Goal: Task Accomplishment & Management: Manage account settings

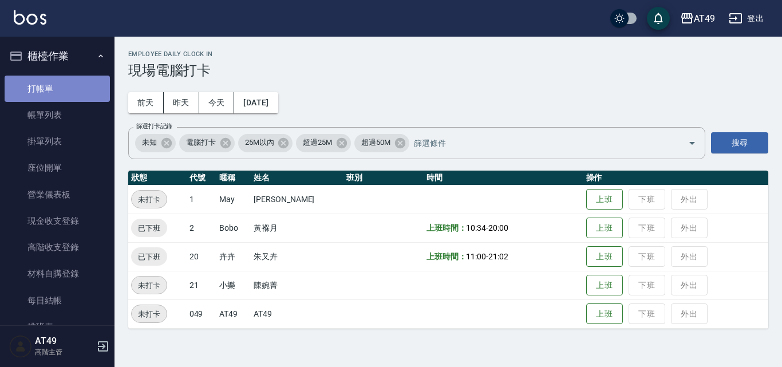
click at [61, 96] on link "打帳單" at bounding box center [57, 89] width 105 height 26
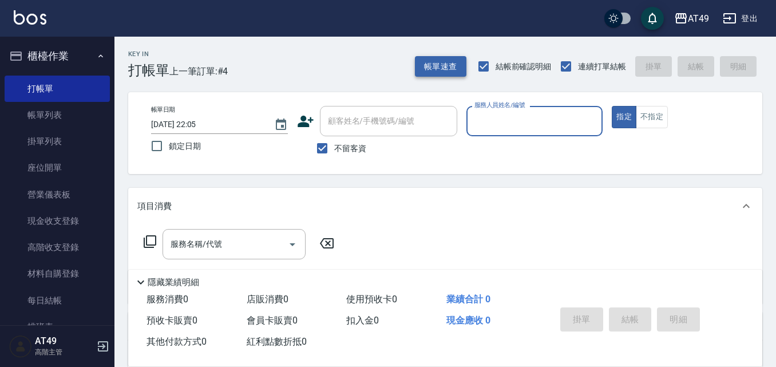
click at [447, 77] on button "帳單速查" at bounding box center [441, 66] width 52 height 21
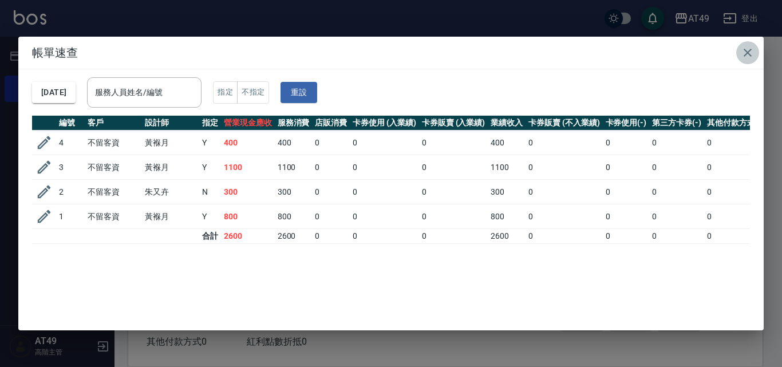
click at [752, 51] on icon "button" at bounding box center [748, 53] width 14 height 14
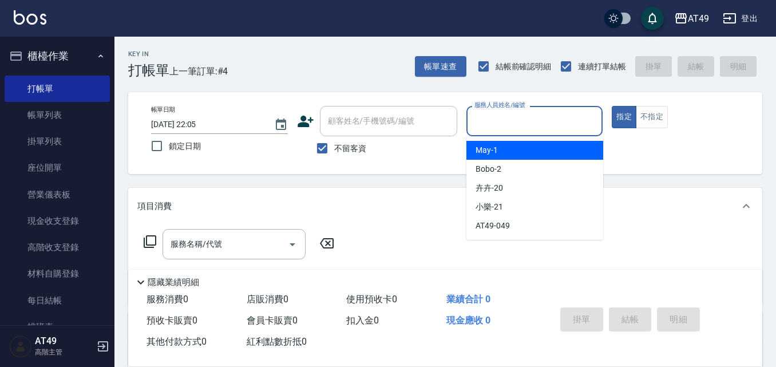
click at [504, 129] on input "服務人員姓名/編號" at bounding box center [535, 121] width 127 height 20
click at [511, 146] on div "May -1" at bounding box center [535, 150] width 137 height 19
type input "May-1"
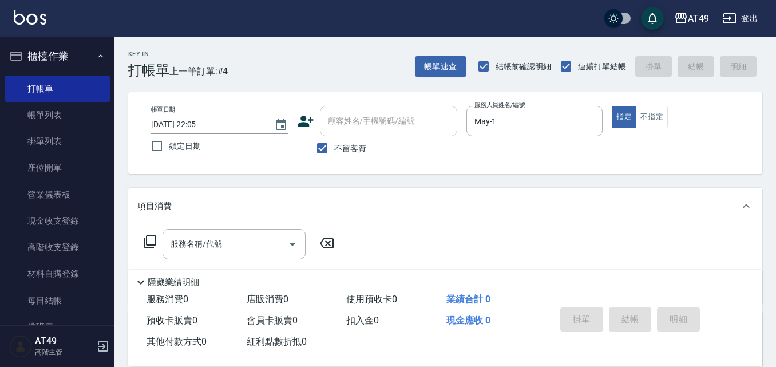
click at [148, 240] on icon at bounding box center [150, 242] width 14 height 14
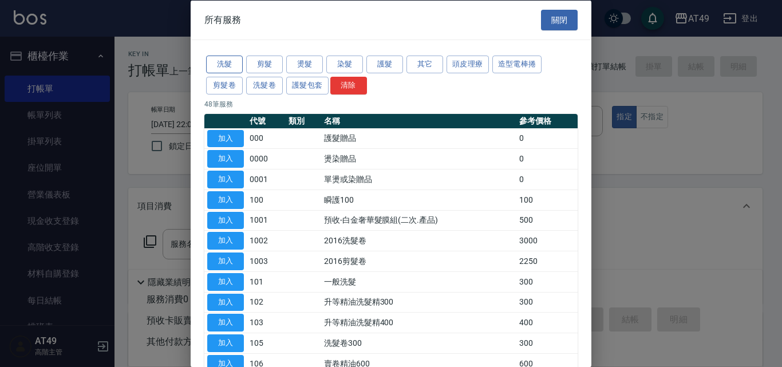
click at [231, 63] on button "洗髮" at bounding box center [224, 65] width 37 height 18
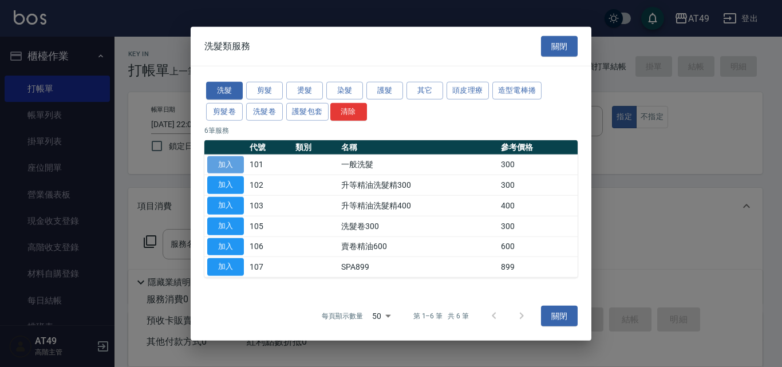
click at [226, 160] on button "加入" at bounding box center [225, 165] width 37 height 18
type input "一般洗髮(101)"
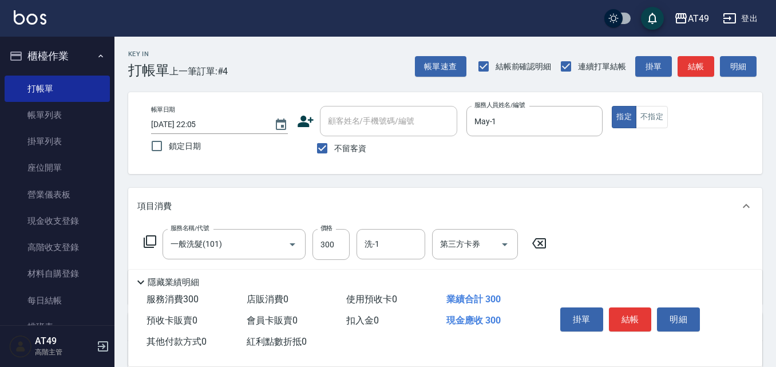
click at [153, 242] on icon at bounding box center [150, 242] width 14 height 14
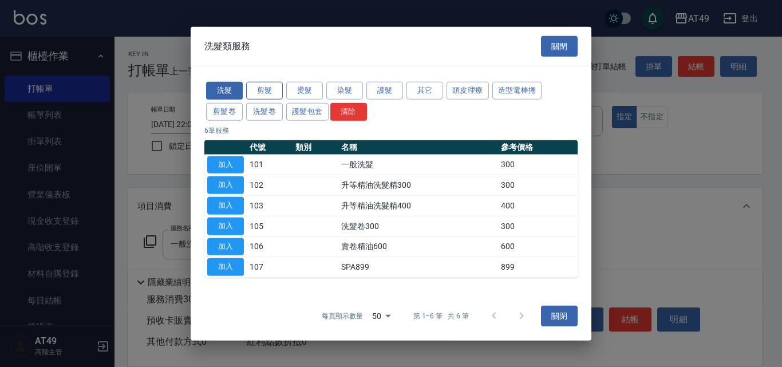
click at [268, 89] on button "剪髮" at bounding box center [264, 91] width 37 height 18
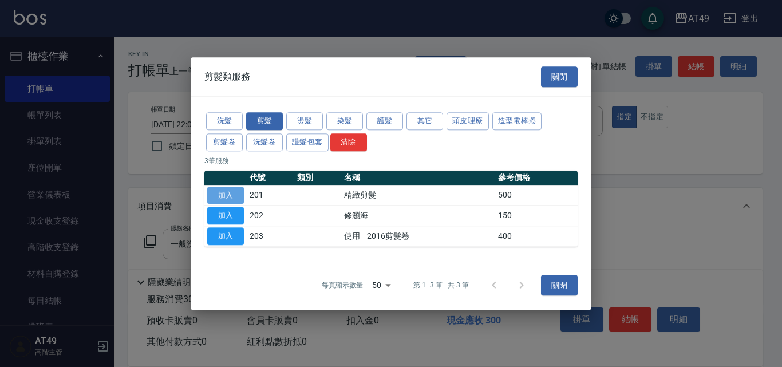
click at [227, 195] on button "加入" at bounding box center [225, 196] width 37 height 18
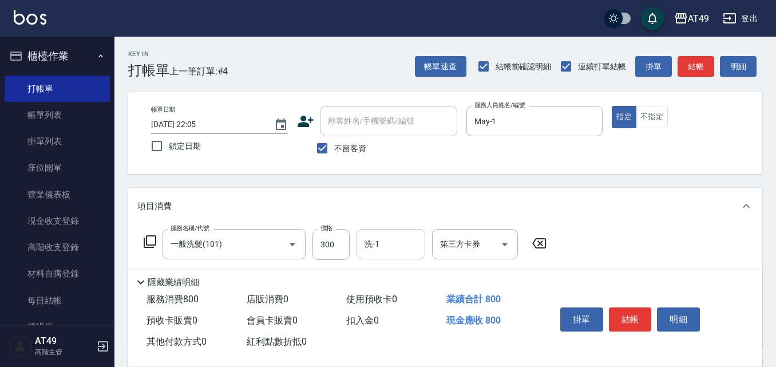
click at [379, 251] on input "洗-1" at bounding box center [391, 244] width 58 height 20
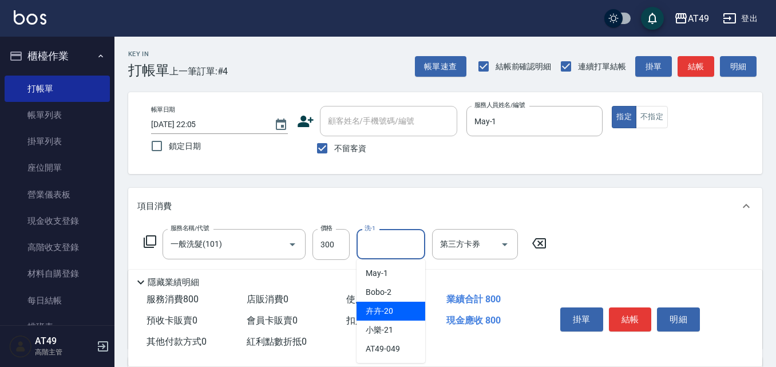
click at [408, 311] on div "卉卉 -20" at bounding box center [391, 311] width 69 height 19
type input "卉卉-20"
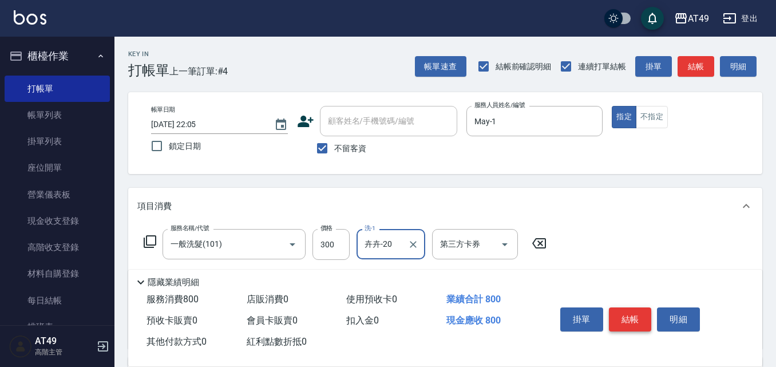
click at [640, 319] on button "結帳" at bounding box center [630, 319] width 43 height 24
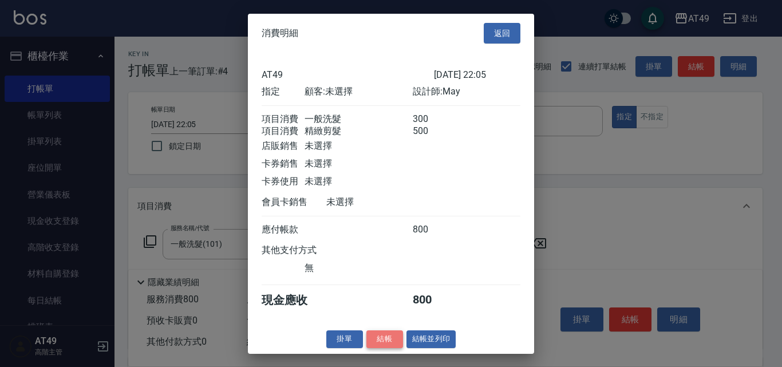
click at [380, 348] on button "結帳" at bounding box center [384, 339] width 37 height 18
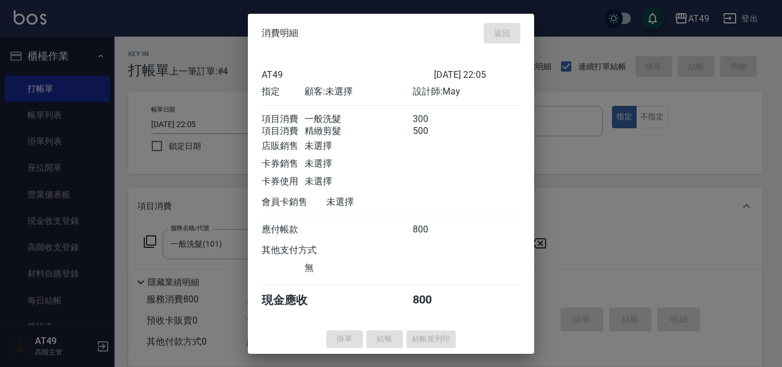
type input "2025/10/09 22:12"
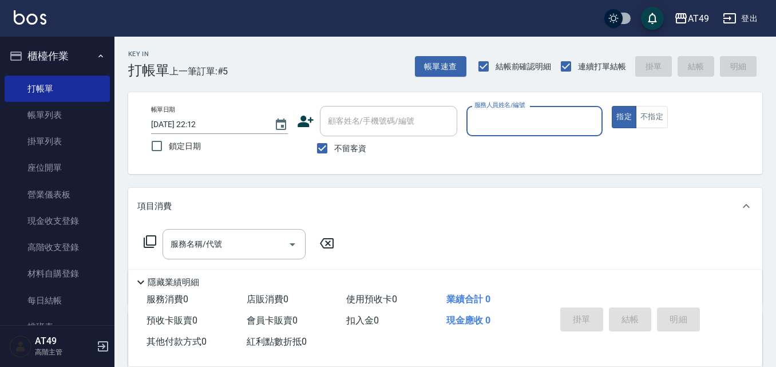
click at [499, 124] on input "服務人員姓名/編號" at bounding box center [535, 121] width 127 height 20
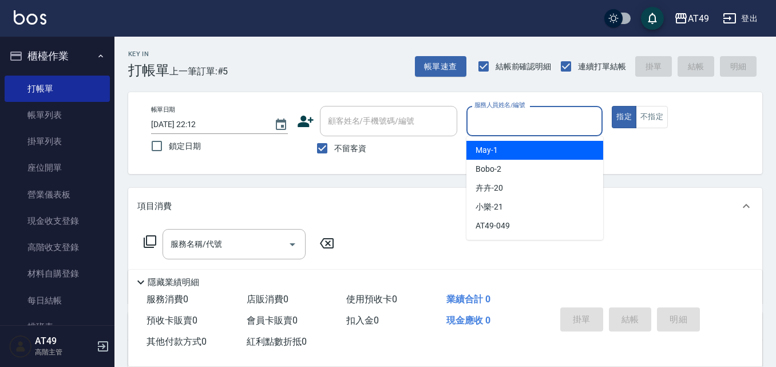
click at [506, 148] on div "May -1" at bounding box center [535, 150] width 137 height 19
type input "May-1"
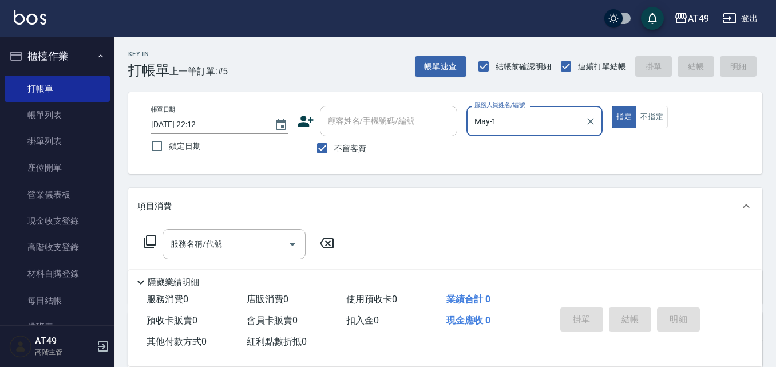
click at [151, 243] on icon at bounding box center [150, 242] width 14 height 14
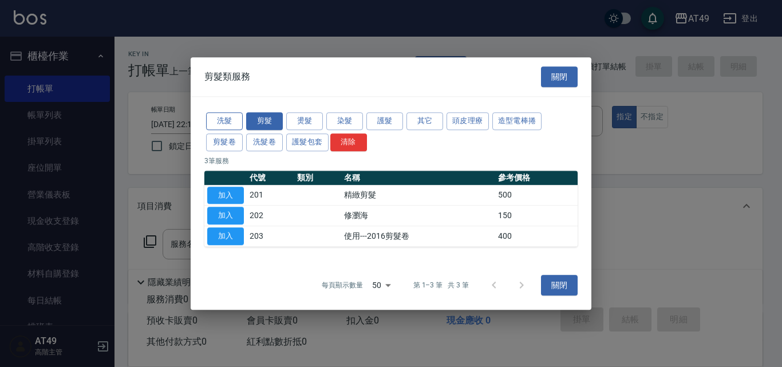
click at [227, 114] on button "洗髮" at bounding box center [224, 121] width 37 height 18
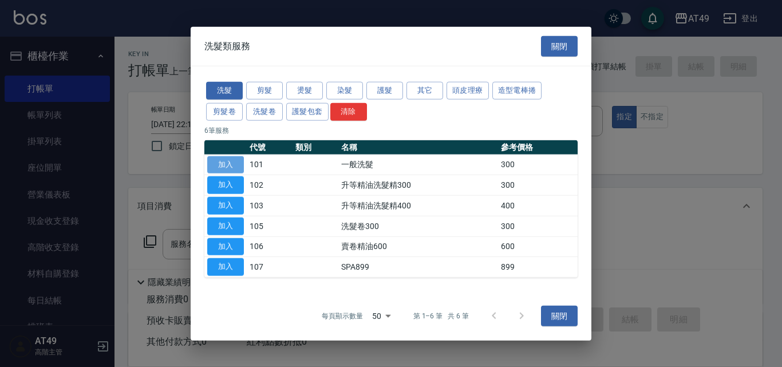
click at [234, 167] on button "加入" at bounding box center [225, 165] width 37 height 18
type input "一般洗髮(101)"
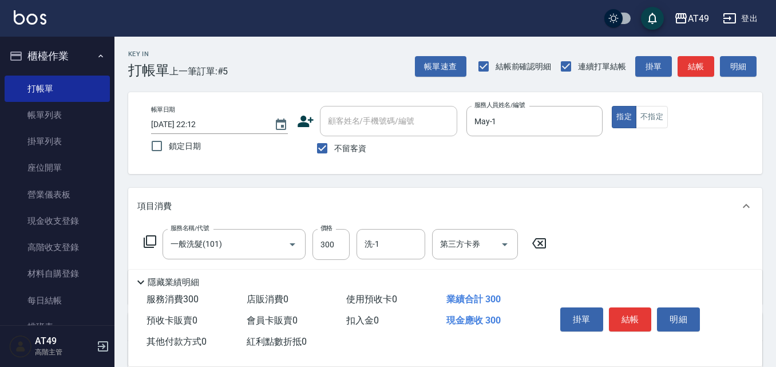
click at [148, 239] on icon at bounding box center [150, 242] width 14 height 14
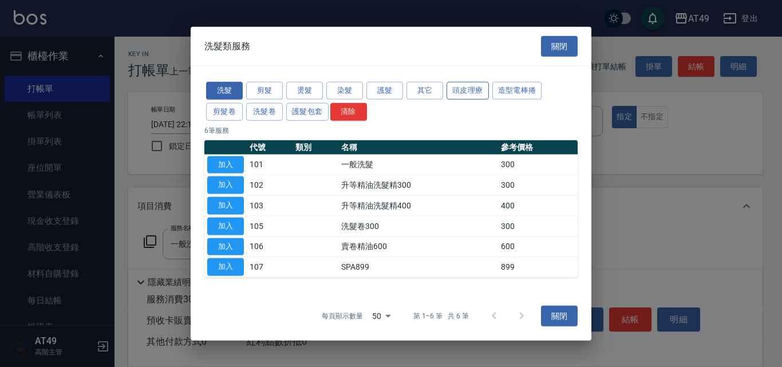
click at [466, 92] on button "頭皮理療" at bounding box center [468, 91] width 42 height 18
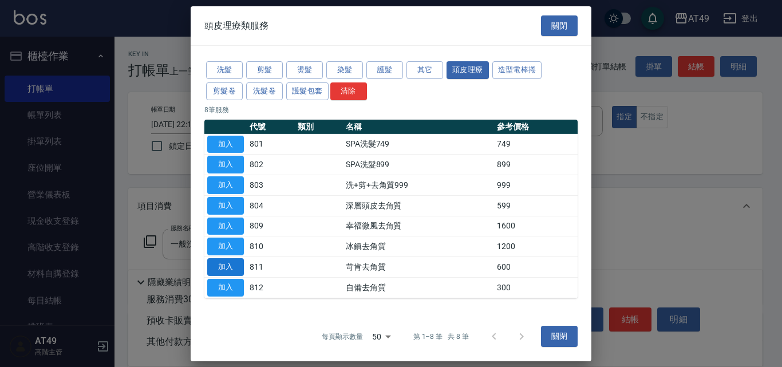
click at [231, 267] on button "加入" at bounding box center [225, 267] width 37 height 18
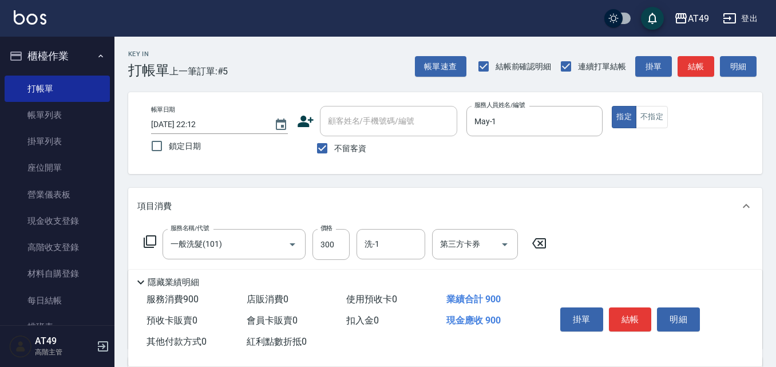
click at [153, 240] on icon at bounding box center [150, 242] width 14 height 14
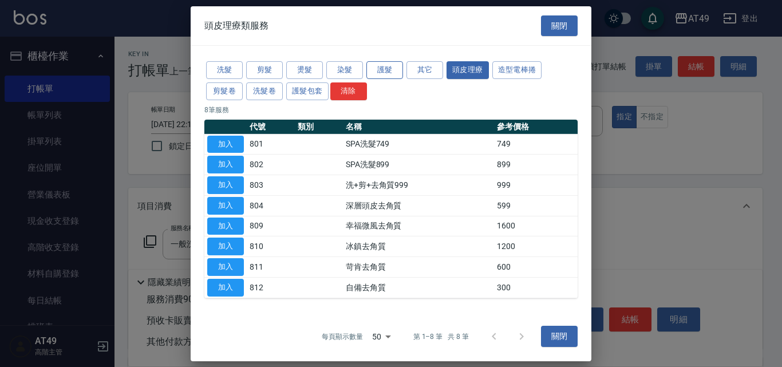
click at [383, 74] on button "護髮" at bounding box center [384, 70] width 37 height 18
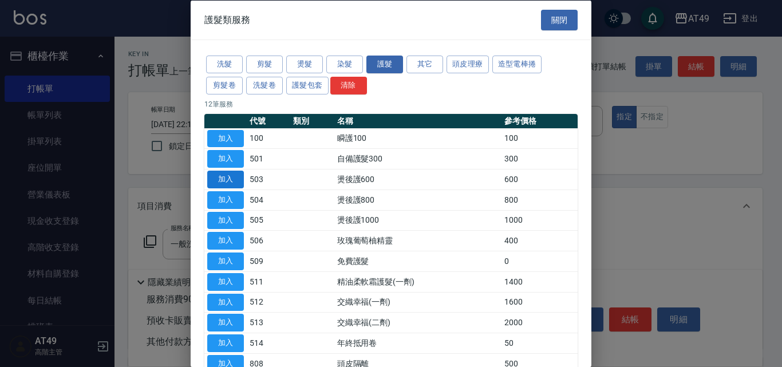
click at [234, 181] on button "加入" at bounding box center [225, 180] width 37 height 18
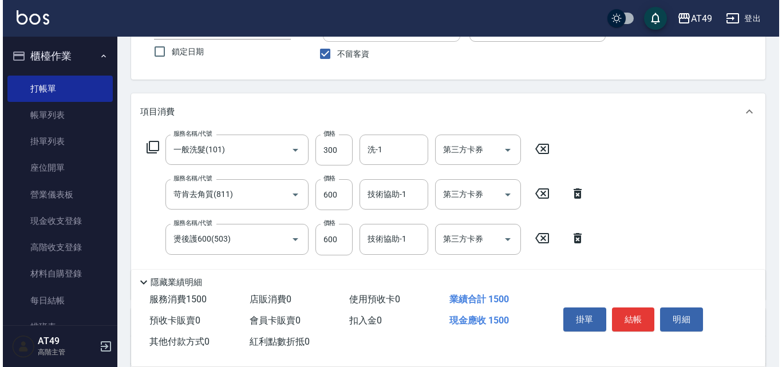
scroll to position [114, 0]
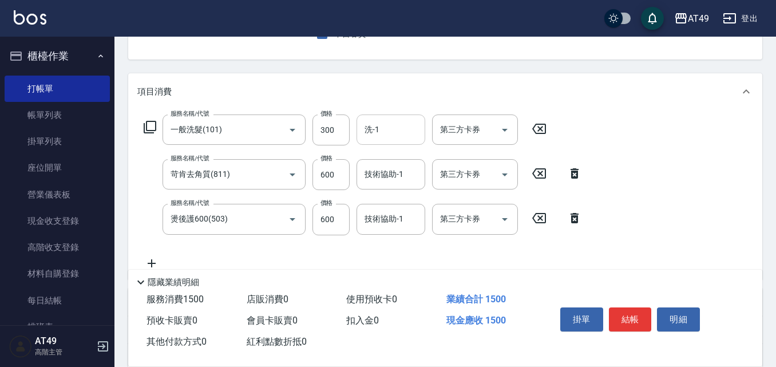
click at [385, 125] on input "洗-1" at bounding box center [391, 130] width 58 height 20
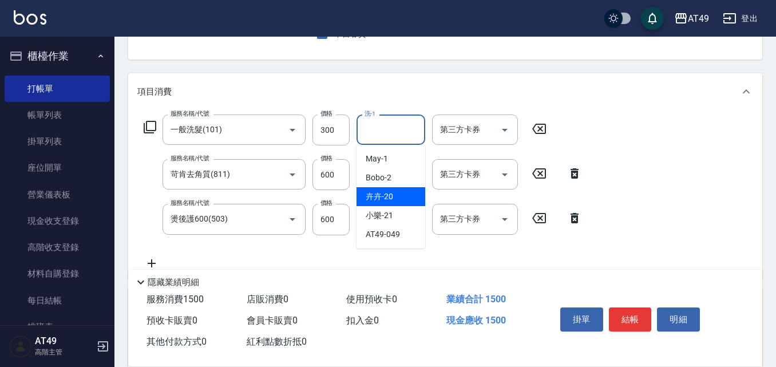
click at [394, 198] on div "卉卉 -20" at bounding box center [391, 196] width 69 height 19
type input "卉卉-20"
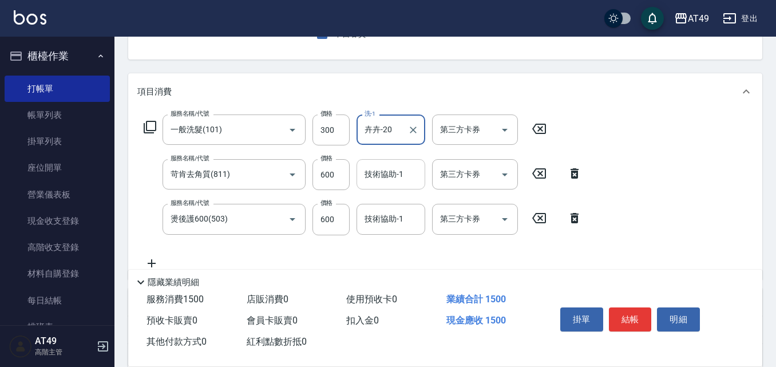
click at [398, 183] on input "技術協助-1" at bounding box center [391, 174] width 58 height 20
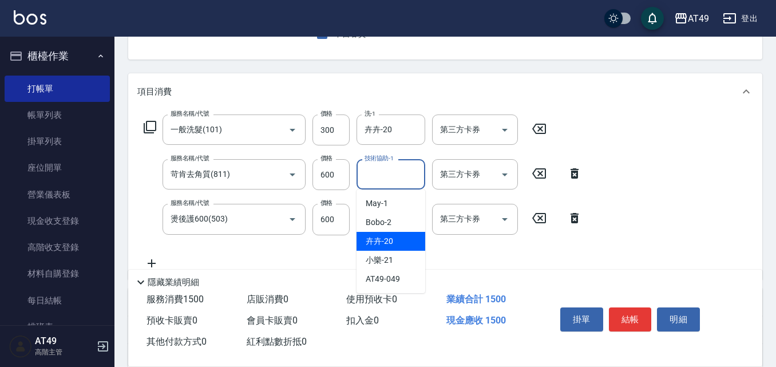
click at [396, 241] on div "卉卉 -20" at bounding box center [391, 241] width 69 height 19
type input "卉卉-20"
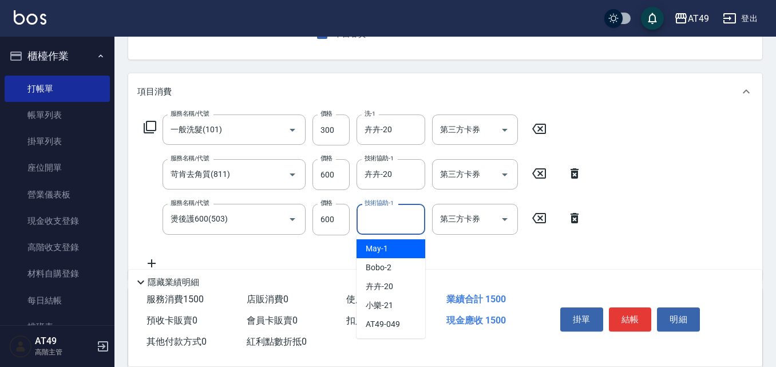
click at [388, 226] on input "技術協助-1" at bounding box center [391, 219] width 58 height 20
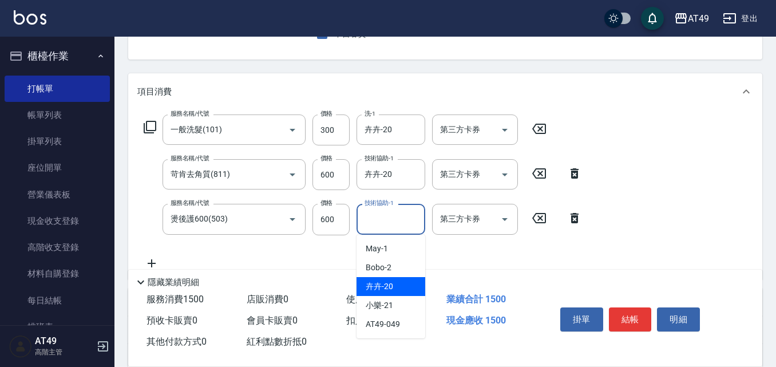
click at [405, 287] on div "卉卉 -20" at bounding box center [391, 286] width 69 height 19
type input "卉卉-20"
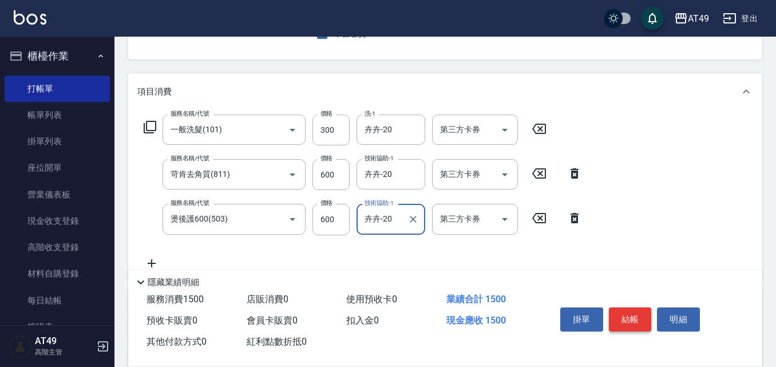
click at [638, 318] on button "結帳" at bounding box center [630, 319] width 43 height 24
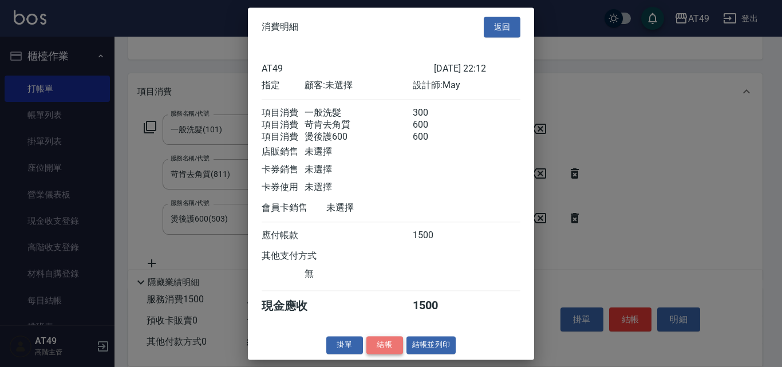
click at [389, 354] on button "結帳" at bounding box center [384, 345] width 37 height 18
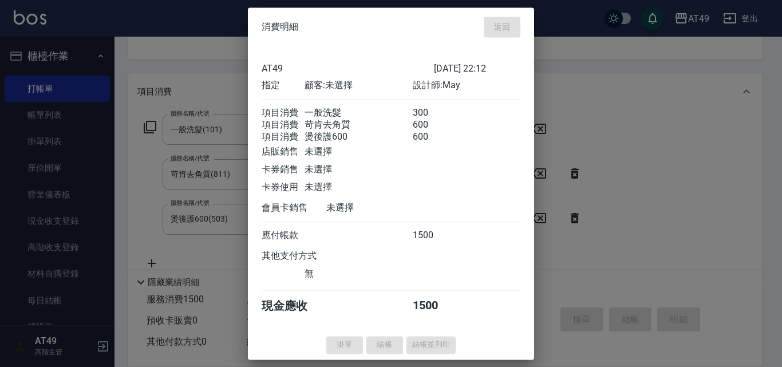
type input "2025/10/09 22:15"
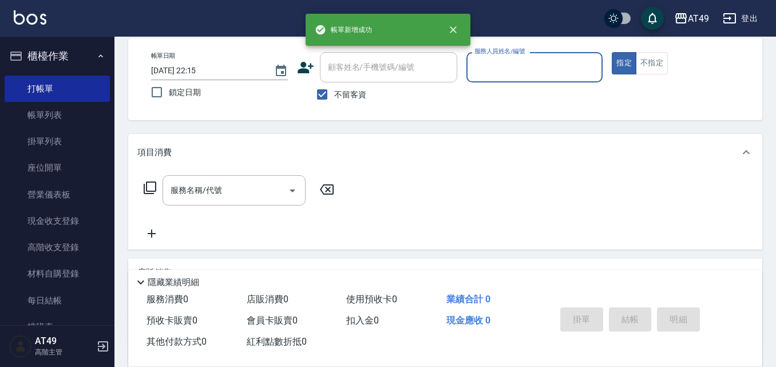
scroll to position [0, 0]
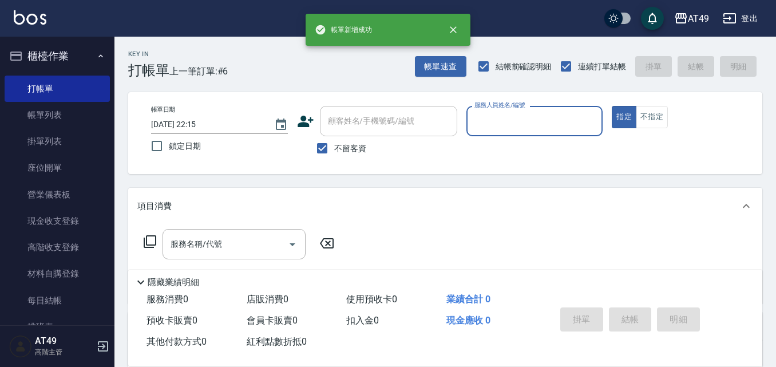
click at [492, 126] on input "服務人員姓名/編號" at bounding box center [535, 121] width 127 height 20
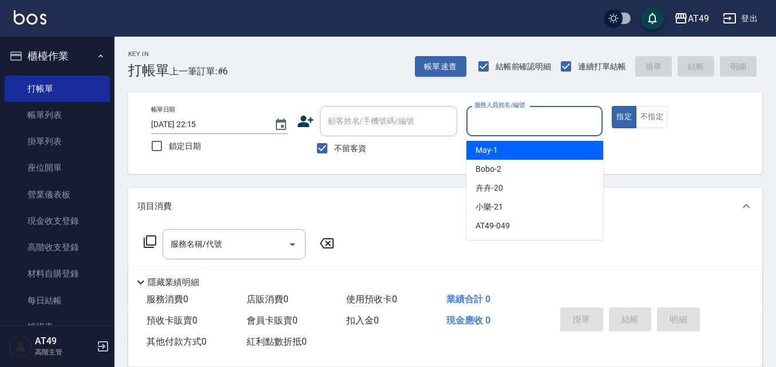
click at [496, 153] on span "May -1" at bounding box center [487, 150] width 22 height 12
type input "May-1"
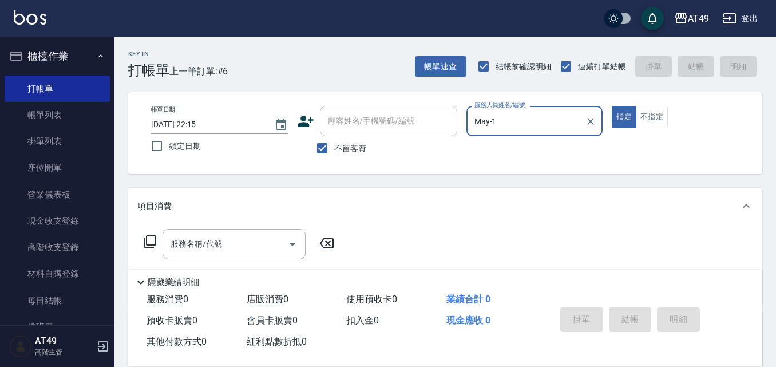
click at [151, 235] on icon at bounding box center [150, 242] width 14 height 14
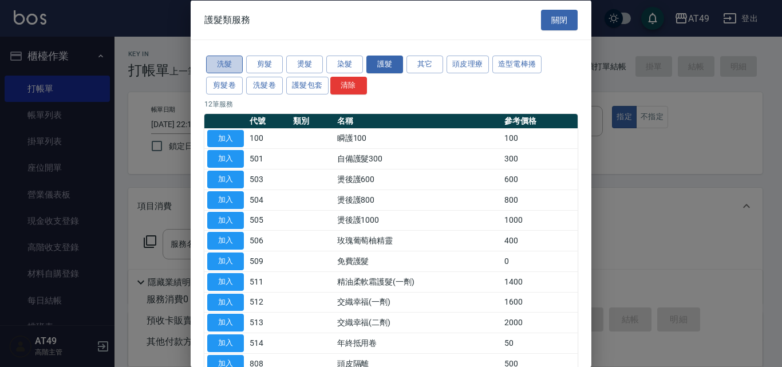
click at [224, 66] on button "洗髮" at bounding box center [224, 65] width 37 height 18
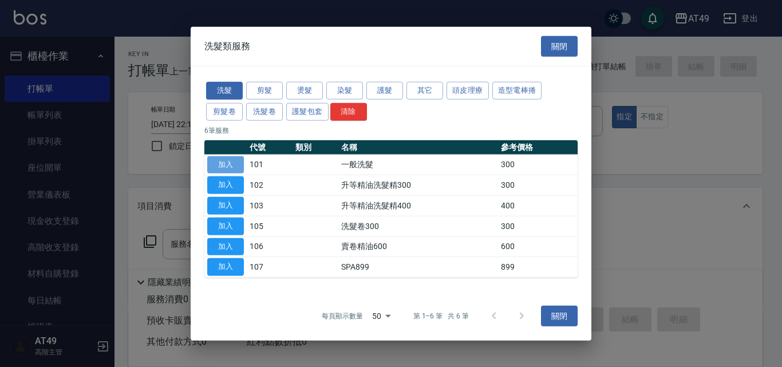
click at [224, 163] on button "加入" at bounding box center [225, 165] width 37 height 18
type input "一般洗髮(101)"
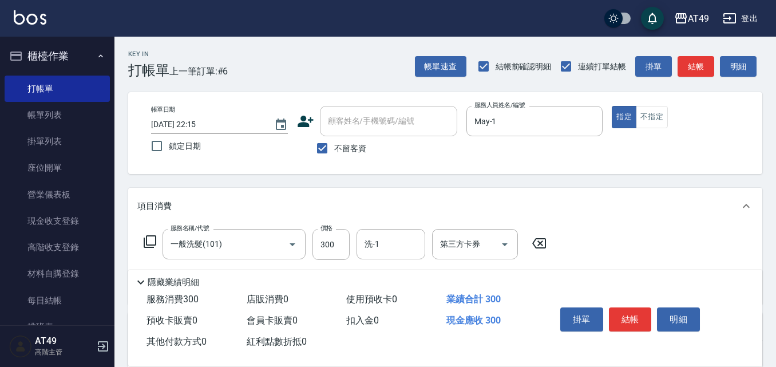
click at [148, 243] on icon at bounding box center [150, 242] width 14 height 14
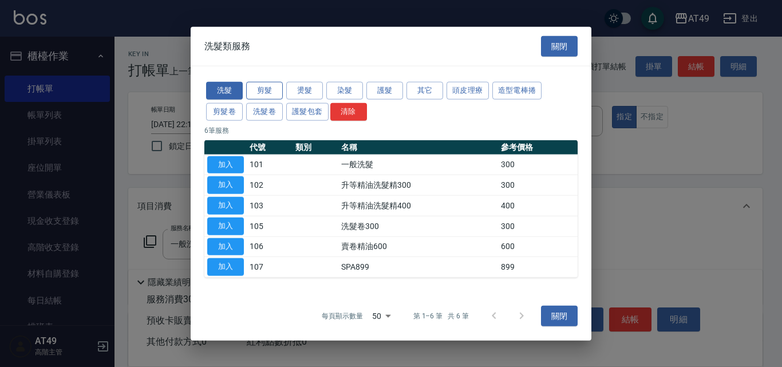
click at [269, 88] on button "剪髮" at bounding box center [264, 91] width 37 height 18
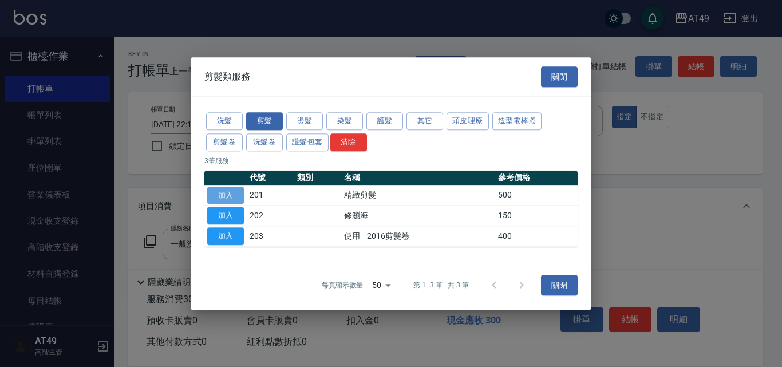
click at [236, 196] on button "加入" at bounding box center [225, 196] width 37 height 18
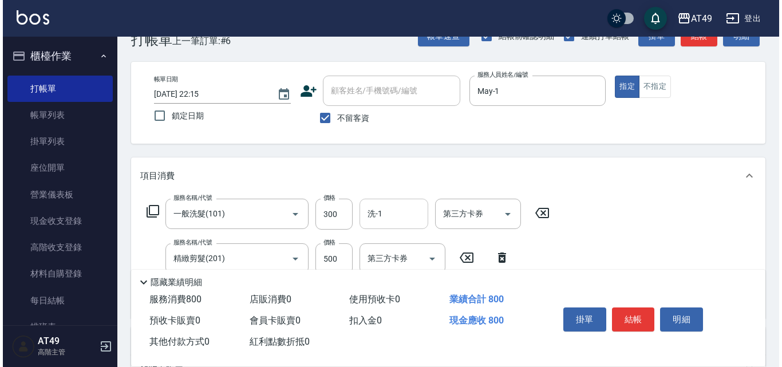
scroll to position [114, 0]
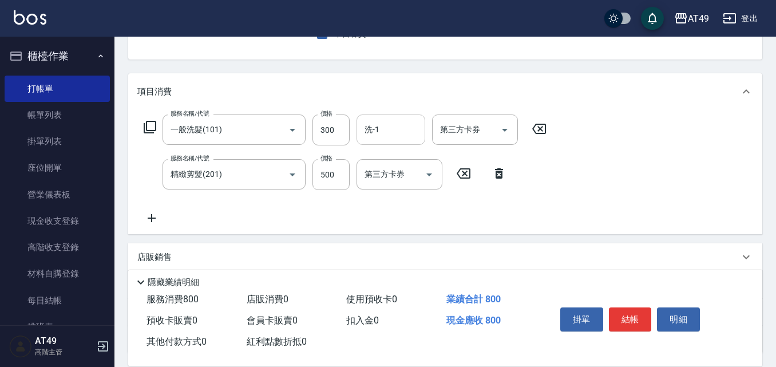
click at [383, 130] on input "洗-1" at bounding box center [391, 130] width 58 height 20
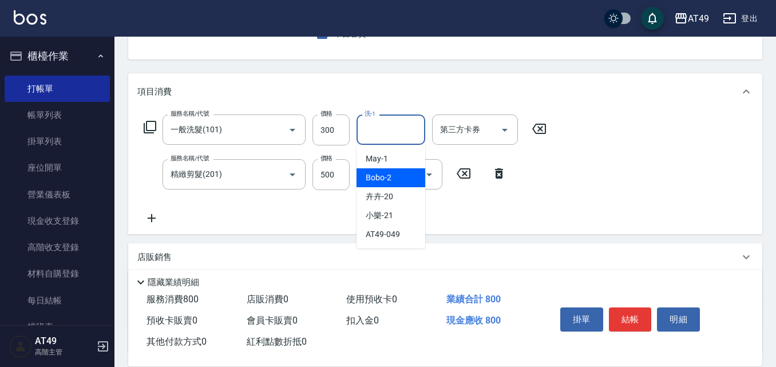
click at [406, 179] on div "Bobo -2" at bounding box center [391, 177] width 69 height 19
type input "Bobo-2"
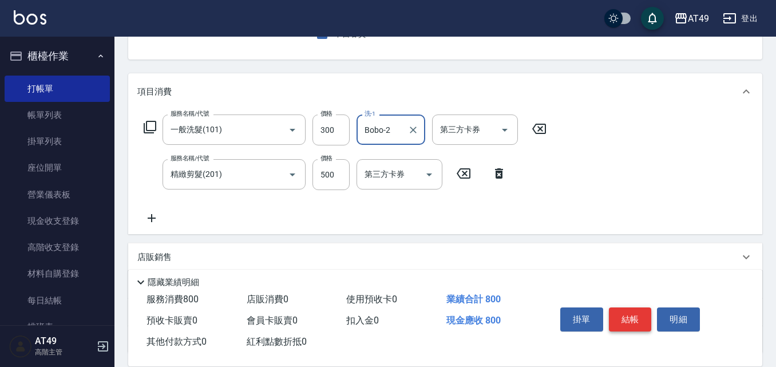
click at [616, 314] on button "結帳" at bounding box center [630, 319] width 43 height 24
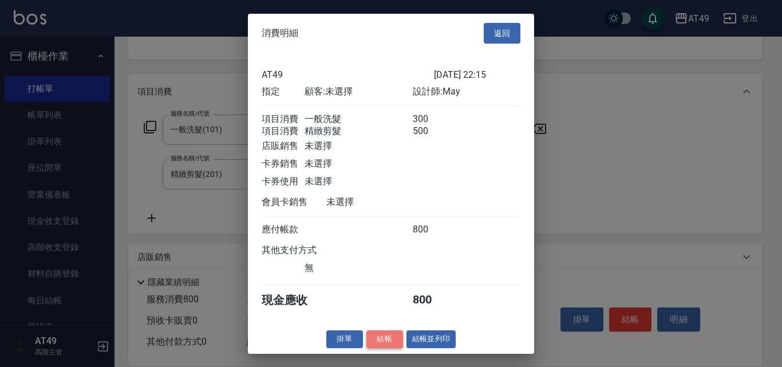
click at [393, 346] on button "結帳" at bounding box center [384, 339] width 37 height 18
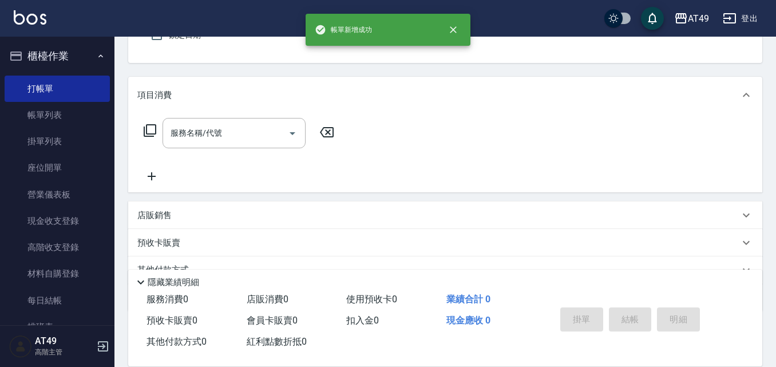
scroll to position [0, 0]
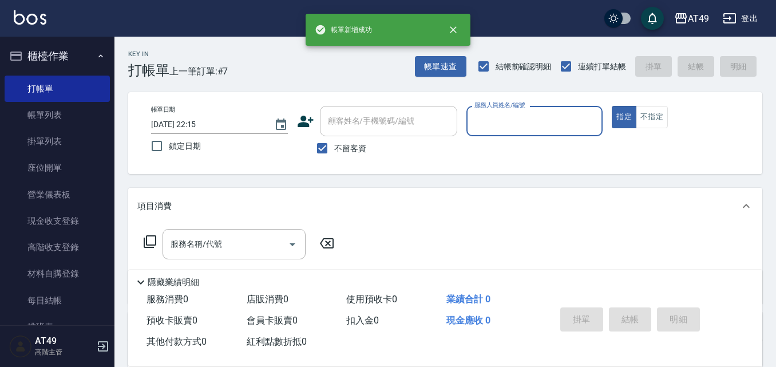
click at [496, 114] on input "服務人員姓名/編號" at bounding box center [535, 121] width 127 height 20
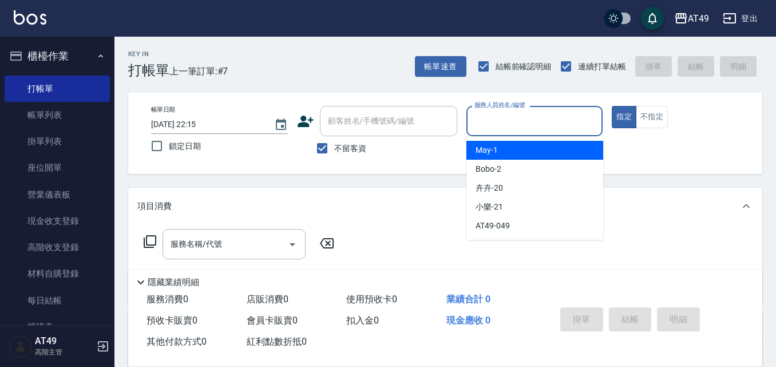
click at [515, 153] on div "May -1" at bounding box center [535, 150] width 137 height 19
type input "May-1"
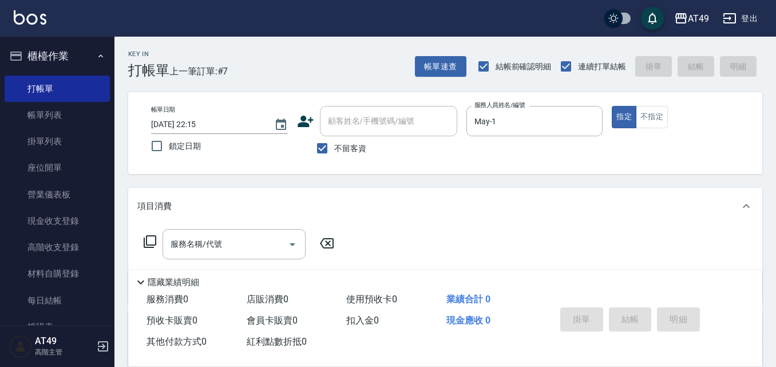
click at [147, 240] on icon at bounding box center [150, 241] width 13 height 13
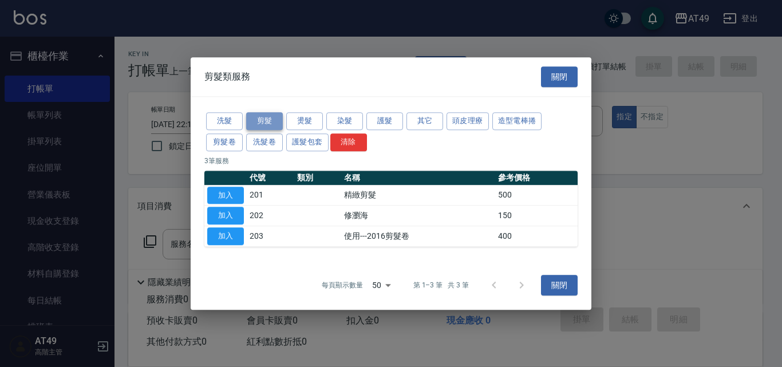
click at [257, 113] on button "剪髮" at bounding box center [264, 121] width 37 height 18
click at [218, 196] on button "加入" at bounding box center [225, 196] width 37 height 18
type input "精緻剪髮(201)"
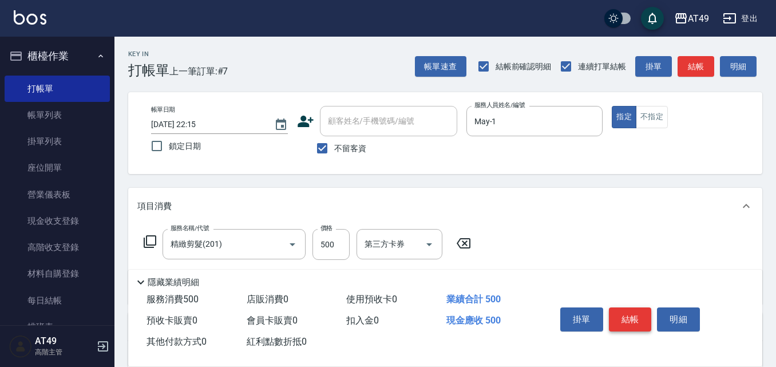
click at [622, 322] on button "結帳" at bounding box center [630, 319] width 43 height 24
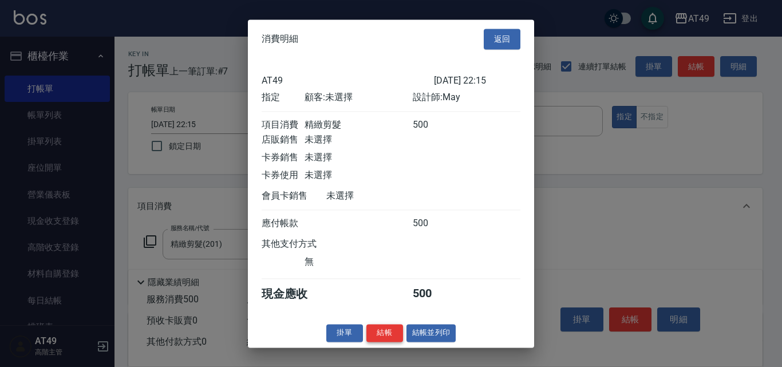
click at [395, 342] on button "結帳" at bounding box center [384, 333] width 37 height 18
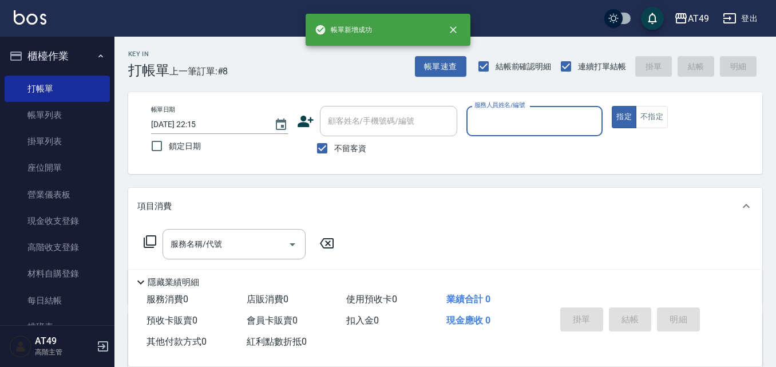
click at [512, 121] on input "服務人員姓名/編號" at bounding box center [535, 121] width 127 height 20
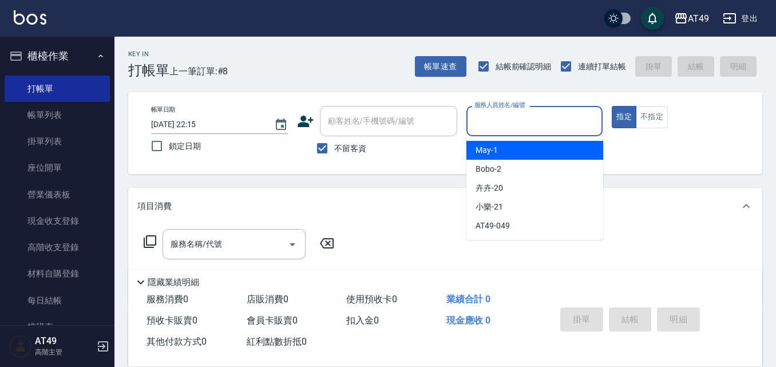
click at [515, 149] on div "May -1" at bounding box center [535, 150] width 137 height 19
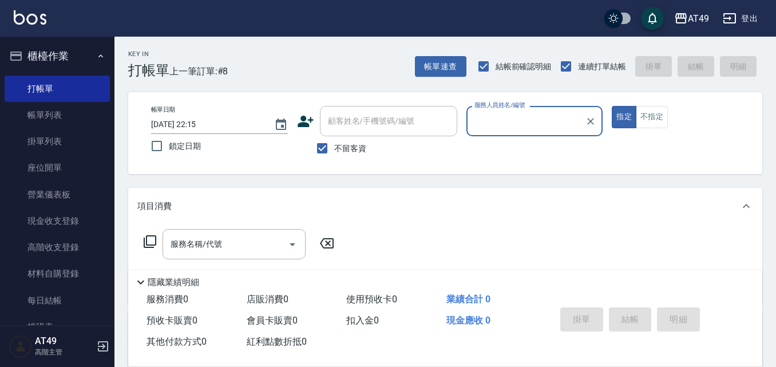
type input "May-1"
click at [148, 238] on icon at bounding box center [150, 242] width 14 height 14
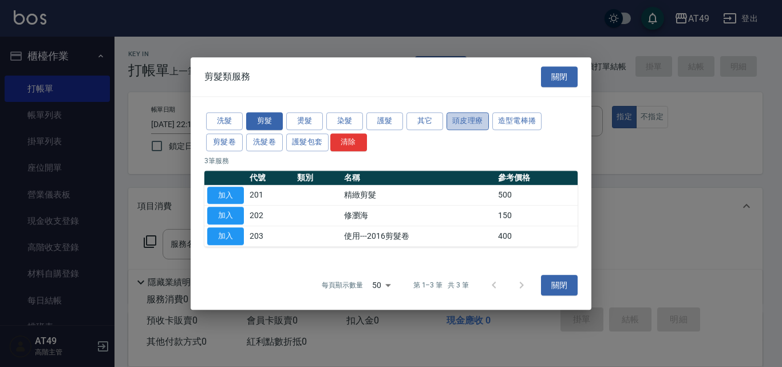
click at [469, 118] on button "頭皮理療" at bounding box center [468, 121] width 42 height 18
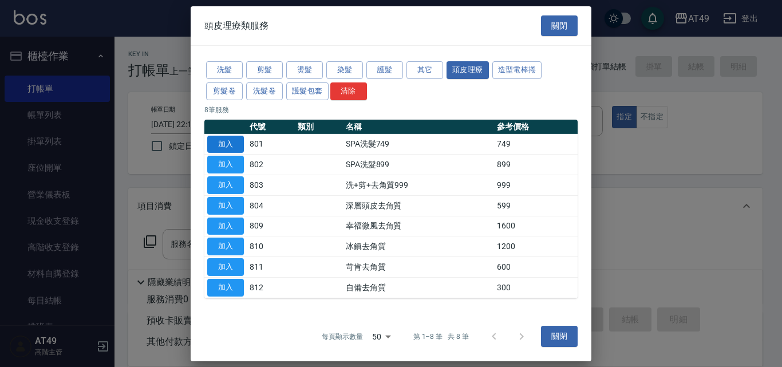
click at [235, 143] on button "加入" at bounding box center [225, 144] width 37 height 18
type input "SPA洗髮749(801)"
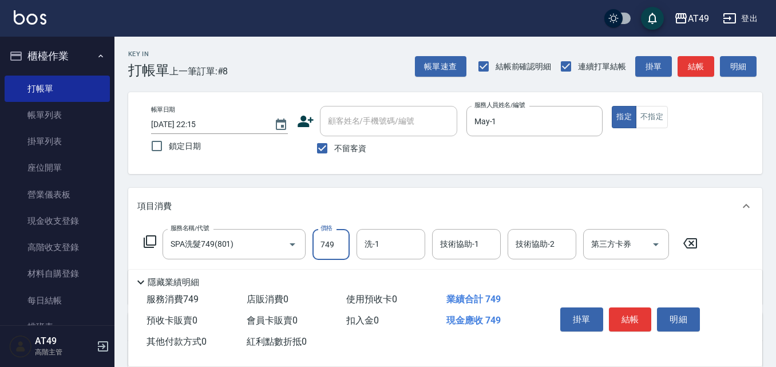
click at [320, 247] on input "749" at bounding box center [331, 244] width 37 height 31
type input "899"
click at [378, 235] on input "洗-1" at bounding box center [391, 244] width 58 height 20
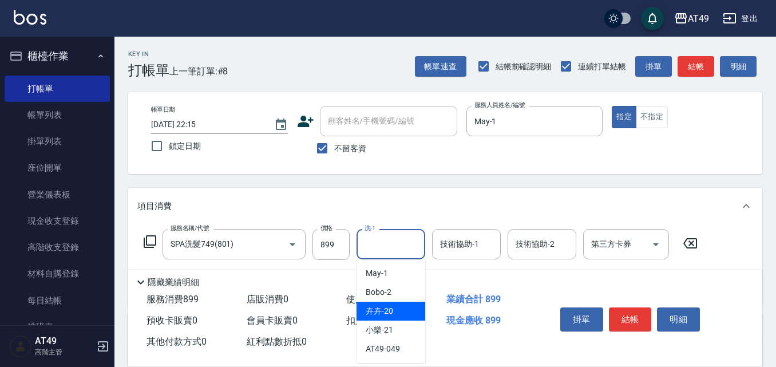
click at [401, 306] on div "卉卉 -20" at bounding box center [391, 311] width 69 height 19
type input "卉卉-20"
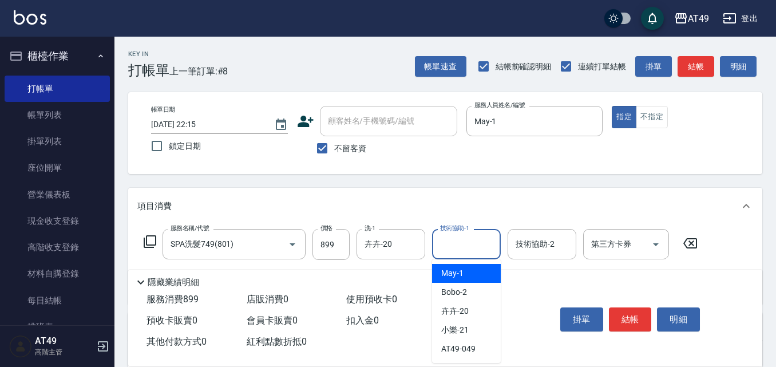
click at [472, 254] on input "技術協助-1" at bounding box center [466, 244] width 58 height 20
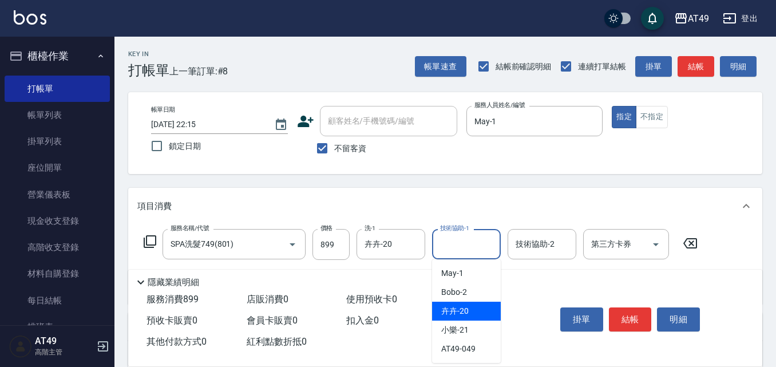
click at [475, 305] on div "卉卉 -20" at bounding box center [466, 311] width 69 height 19
type input "卉卉-20"
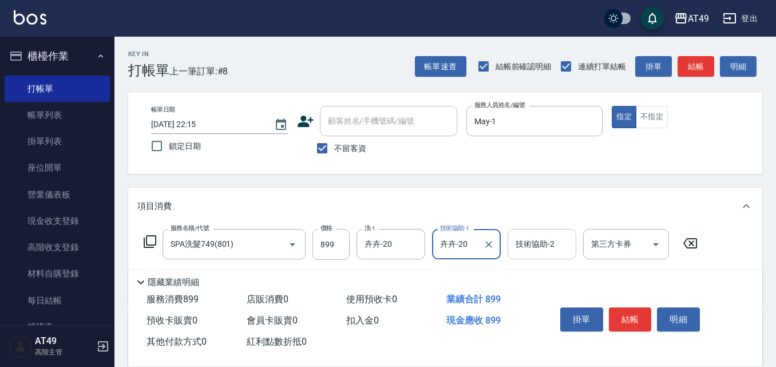
click at [527, 250] on div "技術協助-2 技術協助-2" at bounding box center [542, 244] width 69 height 30
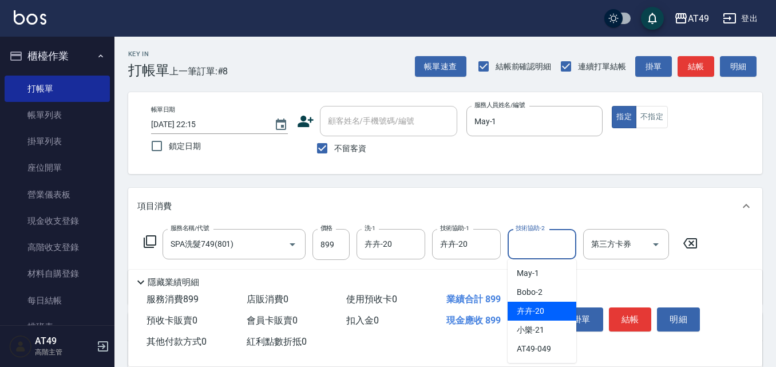
click at [567, 307] on div "卉卉 -20" at bounding box center [542, 311] width 69 height 19
type input "卉卉-20"
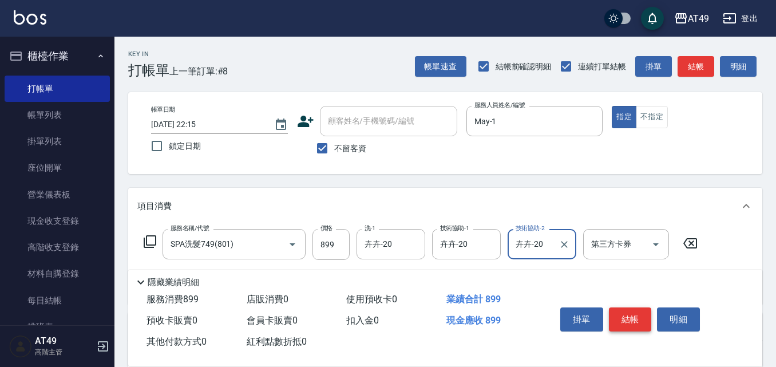
click at [644, 319] on button "結帳" at bounding box center [630, 319] width 43 height 24
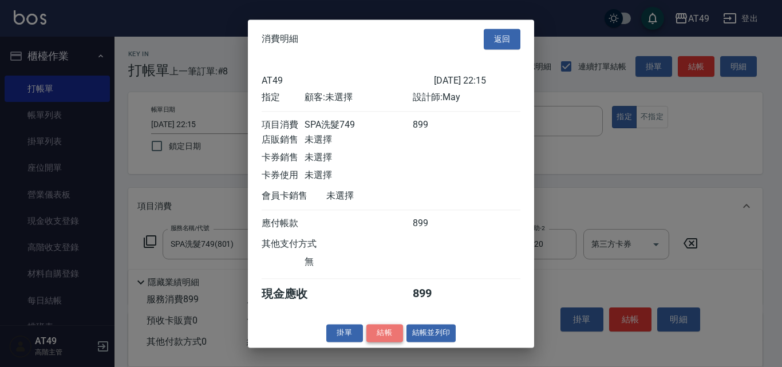
click at [392, 342] on button "結帳" at bounding box center [384, 333] width 37 height 18
type input "2025/10/09 22:17"
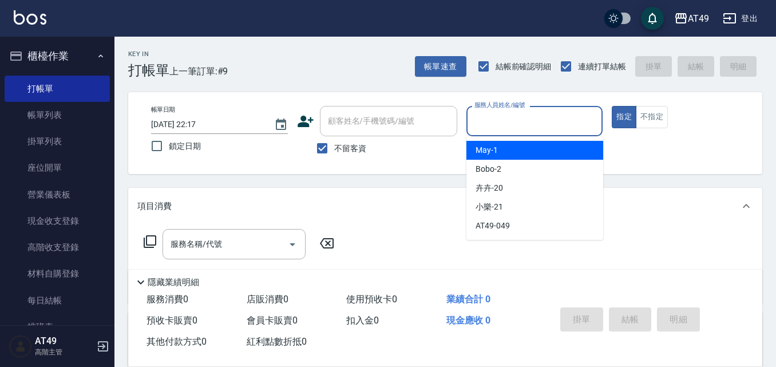
click at [501, 118] on input "服務人員姓名/編號" at bounding box center [535, 121] width 127 height 20
click at [510, 151] on div "May -1" at bounding box center [535, 150] width 137 height 19
type input "May-1"
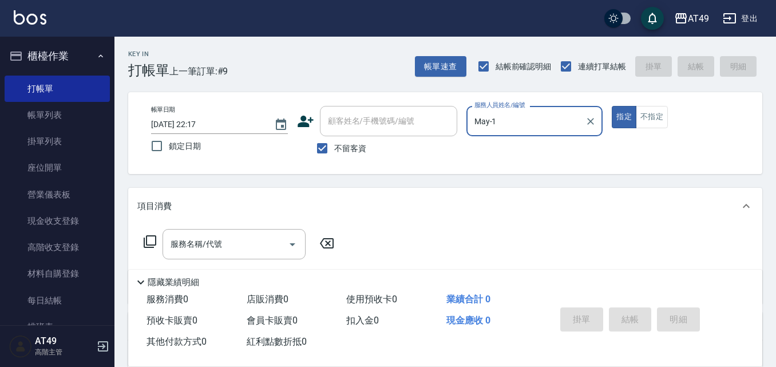
click at [146, 239] on icon at bounding box center [150, 241] width 13 height 13
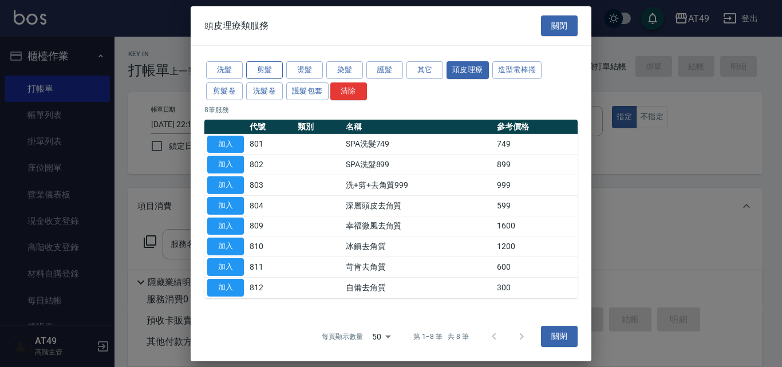
click at [270, 66] on button "剪髮" at bounding box center [264, 70] width 37 height 18
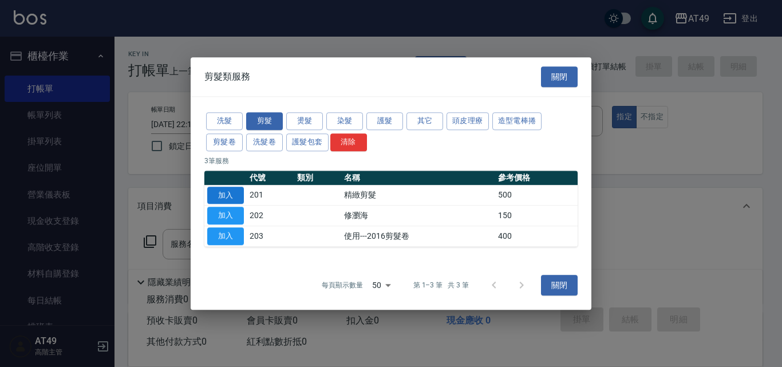
click at [223, 192] on button "加入" at bounding box center [225, 196] width 37 height 18
type input "精緻剪髮(201)"
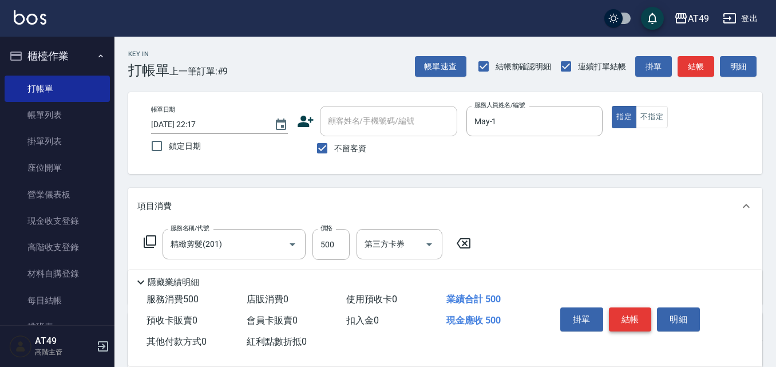
click at [635, 321] on button "結帳" at bounding box center [630, 319] width 43 height 24
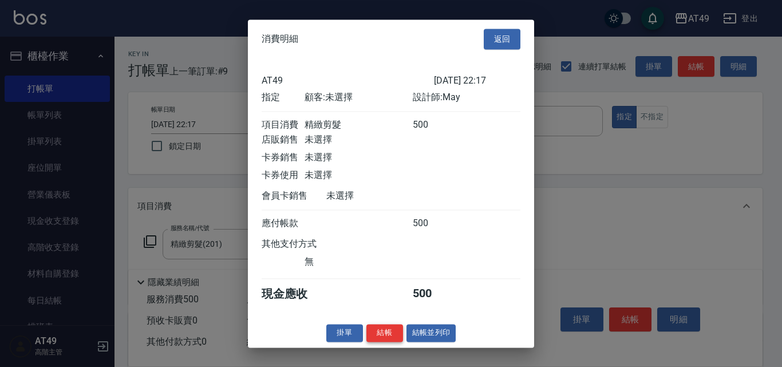
click at [393, 342] on button "結帳" at bounding box center [384, 333] width 37 height 18
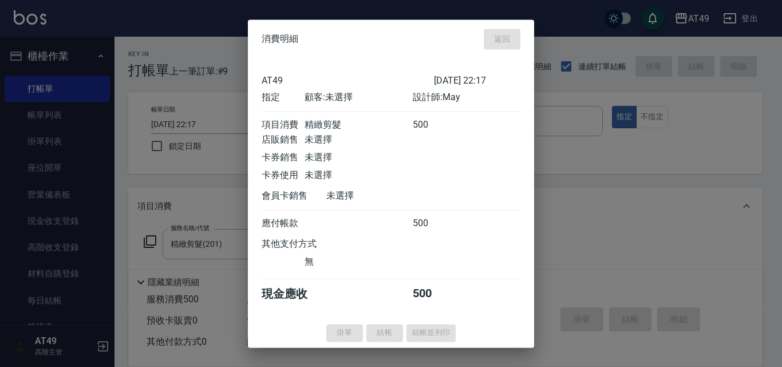
type input "2025/10/09 22:18"
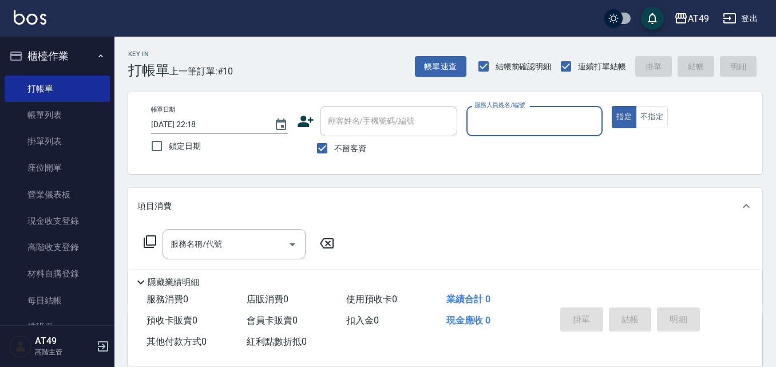
click at [506, 124] on input "服務人員姓名/編號" at bounding box center [535, 121] width 127 height 20
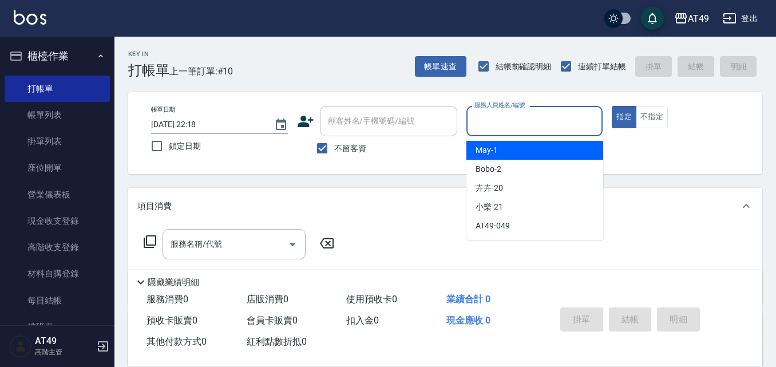
click at [518, 144] on div "May -1" at bounding box center [535, 150] width 137 height 19
type input "May-1"
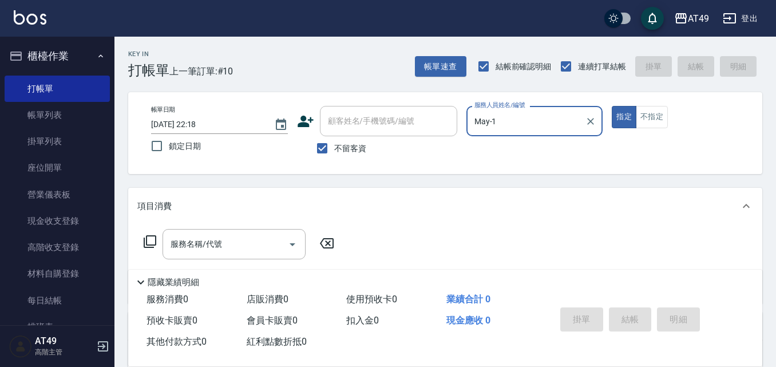
click at [148, 242] on icon at bounding box center [150, 242] width 14 height 14
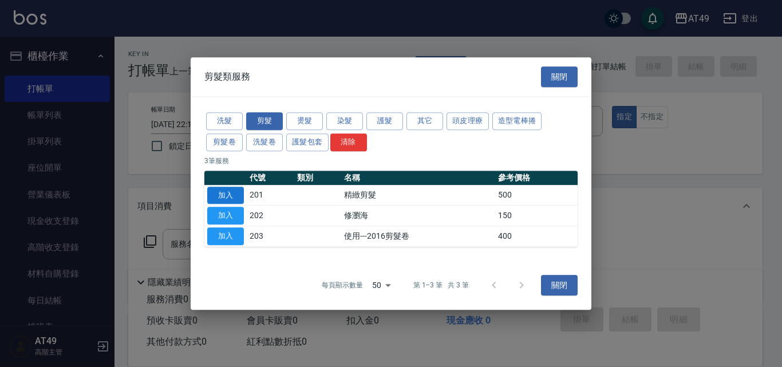
click at [223, 197] on button "加入" at bounding box center [225, 196] width 37 height 18
type input "精緻剪髮(201)"
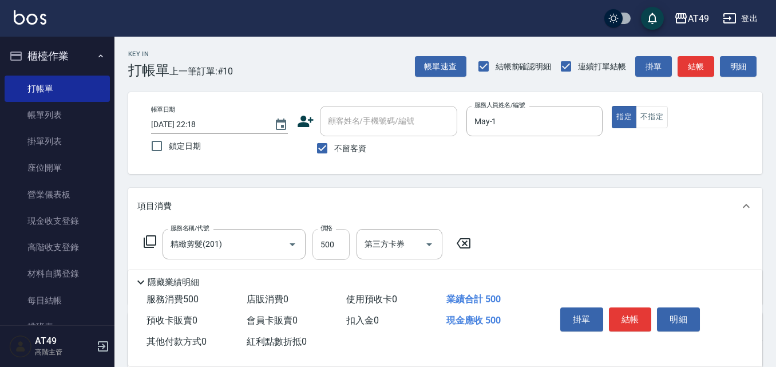
click at [325, 249] on input "500" at bounding box center [331, 244] width 37 height 31
type input "350"
click at [640, 311] on button "結帳" at bounding box center [630, 319] width 43 height 24
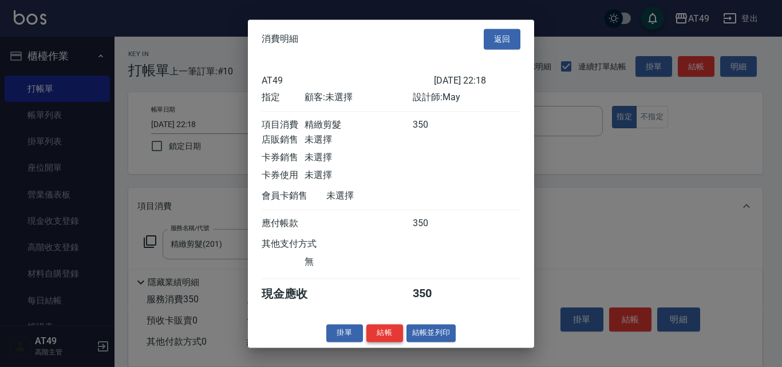
click at [398, 342] on button "結帳" at bounding box center [384, 333] width 37 height 18
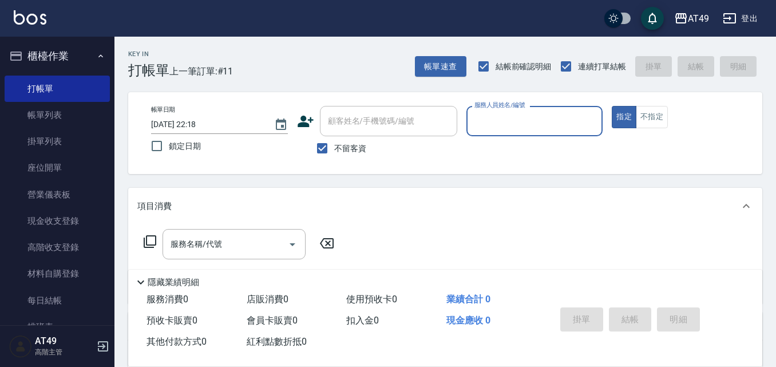
click at [512, 128] on input "服務人員姓名/編號" at bounding box center [535, 121] width 127 height 20
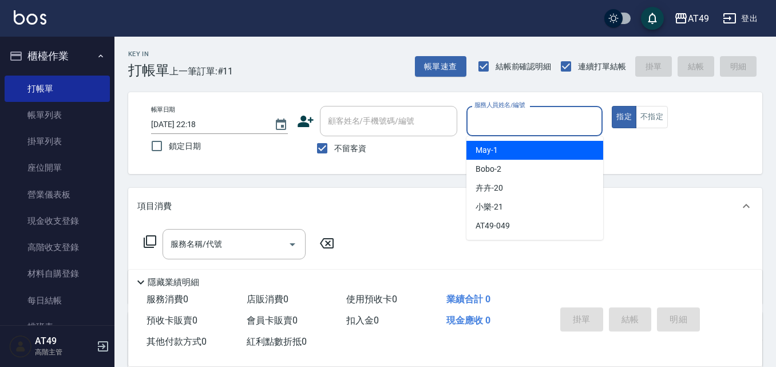
click at [519, 155] on div "May -1" at bounding box center [535, 150] width 137 height 19
type input "May-1"
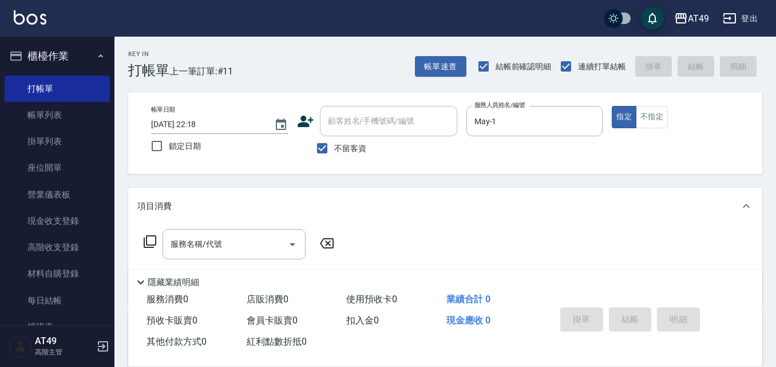
click at [148, 243] on icon at bounding box center [150, 242] width 14 height 14
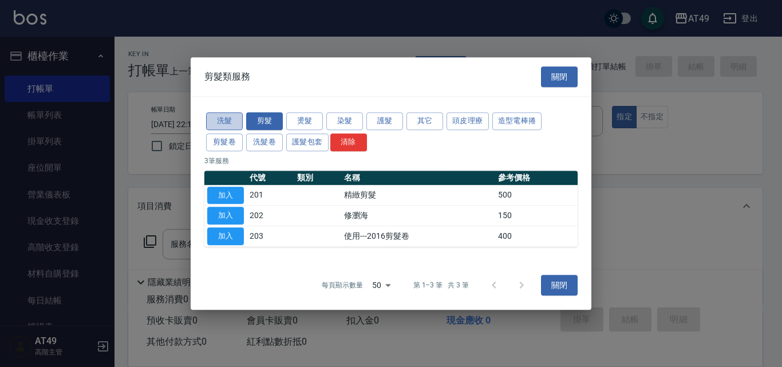
click at [214, 119] on button "洗髮" at bounding box center [224, 121] width 37 height 18
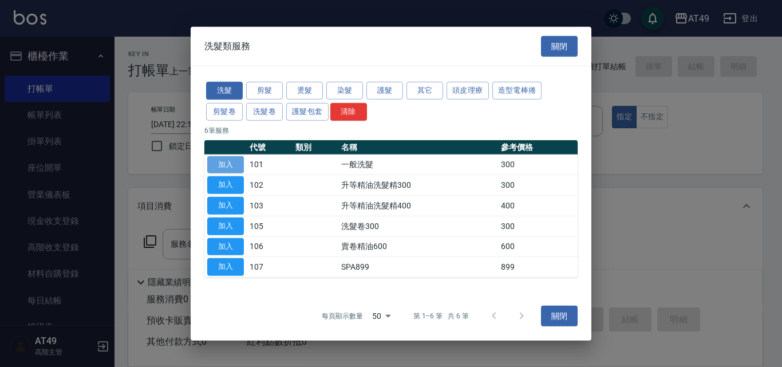
click at [235, 163] on button "加入" at bounding box center [225, 165] width 37 height 18
type input "一般洗髮(101)"
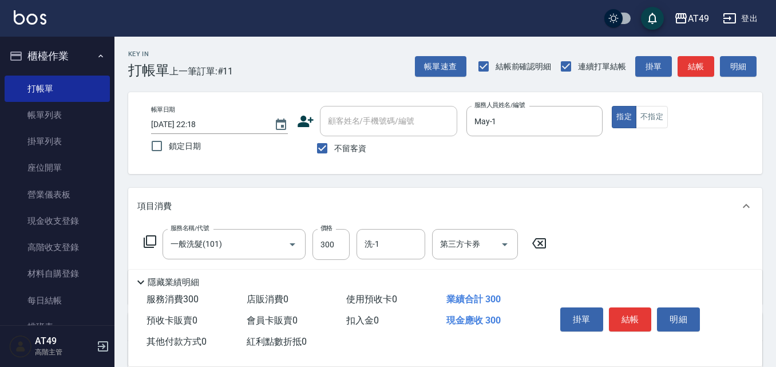
click at [151, 241] on icon at bounding box center [150, 242] width 14 height 14
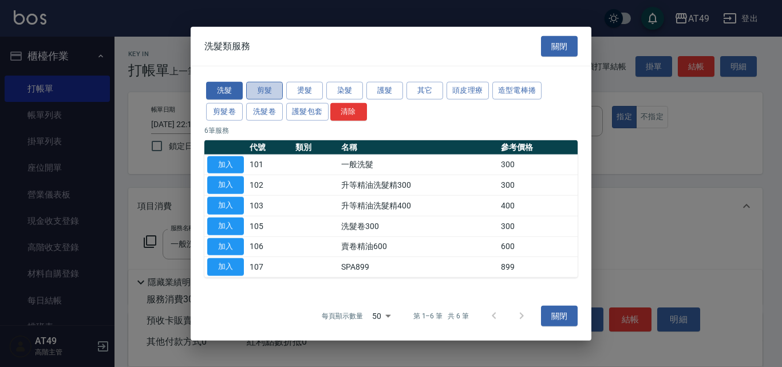
click at [265, 93] on button "剪髮" at bounding box center [264, 91] width 37 height 18
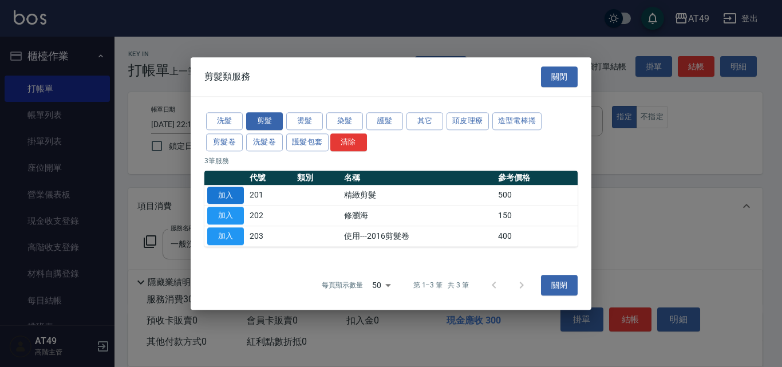
click at [220, 194] on button "加入" at bounding box center [225, 196] width 37 height 18
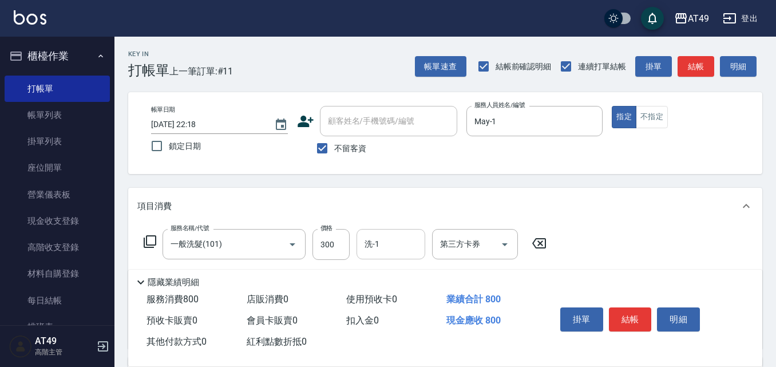
click at [396, 252] on input "洗-1" at bounding box center [391, 244] width 58 height 20
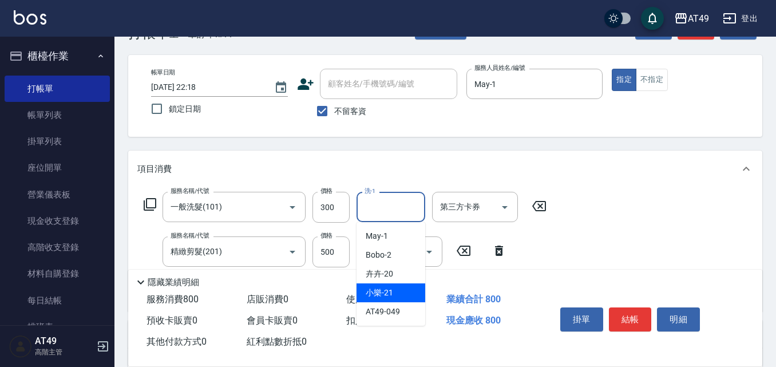
scroll to position [57, 0]
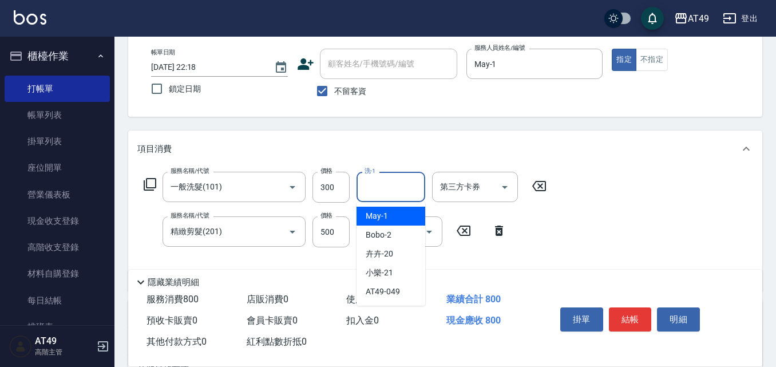
click at [399, 185] on input "洗-1" at bounding box center [391, 187] width 58 height 20
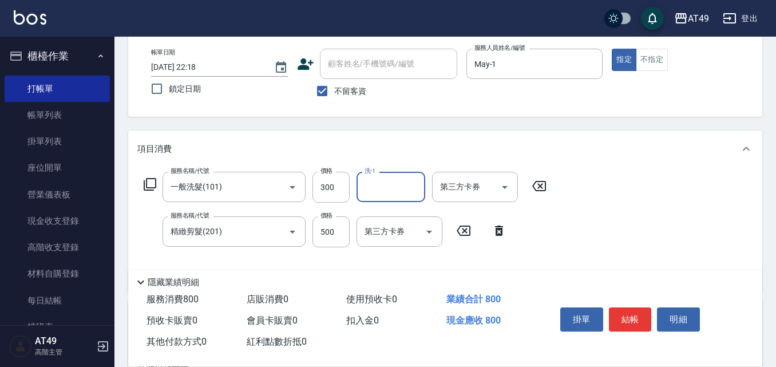
click at [388, 179] on input "洗-1" at bounding box center [391, 187] width 58 height 20
click at [405, 253] on div "卉卉 -20" at bounding box center [391, 253] width 69 height 19
type input "卉卉-20"
click at [630, 312] on button "結帳" at bounding box center [630, 319] width 43 height 24
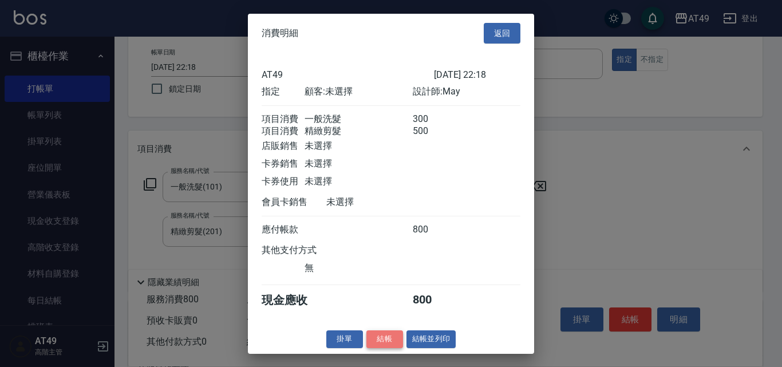
click at [369, 348] on button "結帳" at bounding box center [384, 339] width 37 height 18
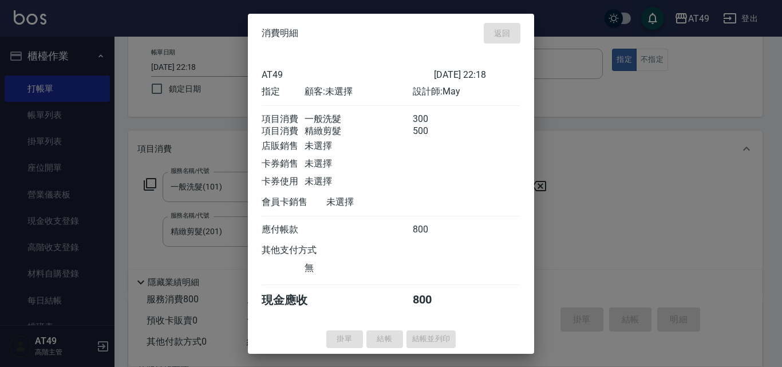
type input "2025/10/09 22:19"
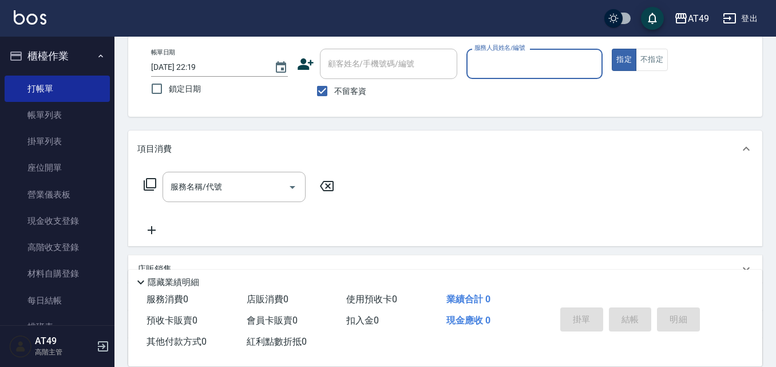
click at [105, 288] on nav "櫃檯作業 打帳單 帳單列表 掛單列表 座位開單 營業儀表板 現金收支登錄 高階收支登錄 材料自購登錄 每日結帳 排班表 現場電腦打卡 掃碼打卡 預約管理 預約…" at bounding box center [57, 181] width 114 height 289
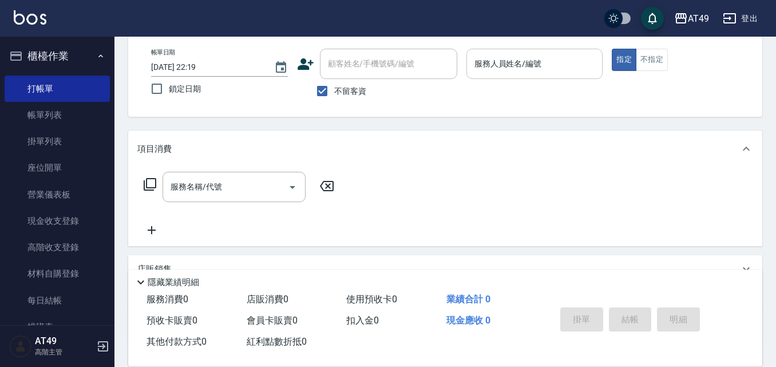
click at [499, 67] on input "服務人員姓名/編號" at bounding box center [535, 64] width 127 height 20
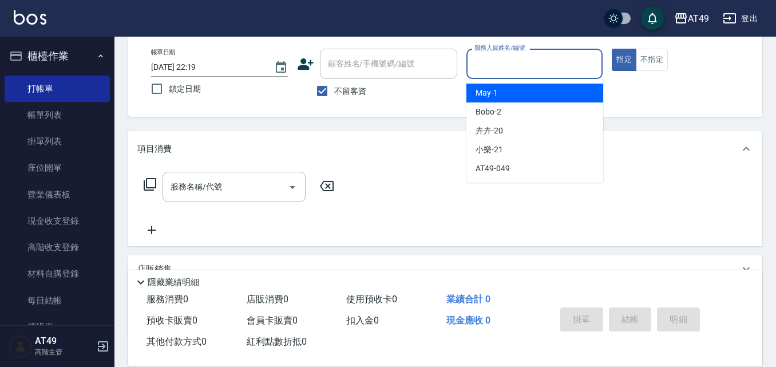
click at [496, 94] on span "May -1" at bounding box center [487, 93] width 22 height 12
type input "May-1"
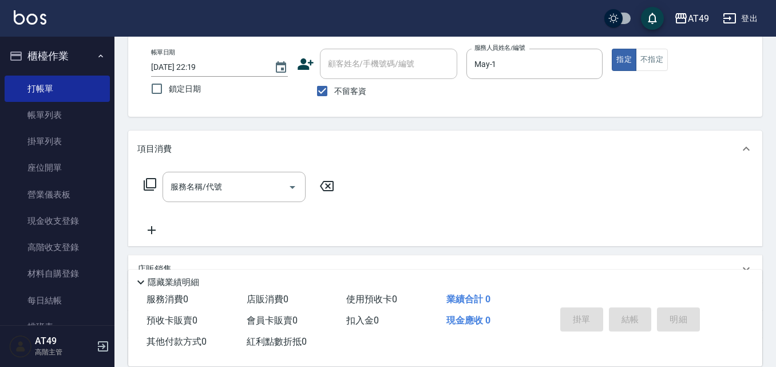
click at [149, 183] on icon at bounding box center [150, 184] width 14 height 14
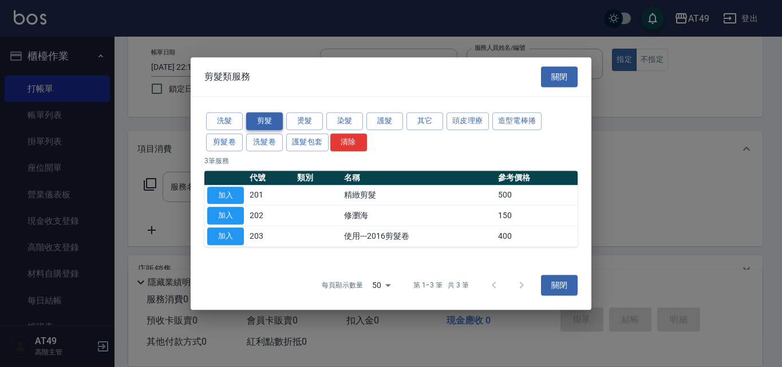
click at [255, 120] on button "剪髮" at bounding box center [264, 121] width 37 height 18
click at [234, 196] on button "加入" at bounding box center [225, 196] width 37 height 18
type input "精緻剪髮(201)"
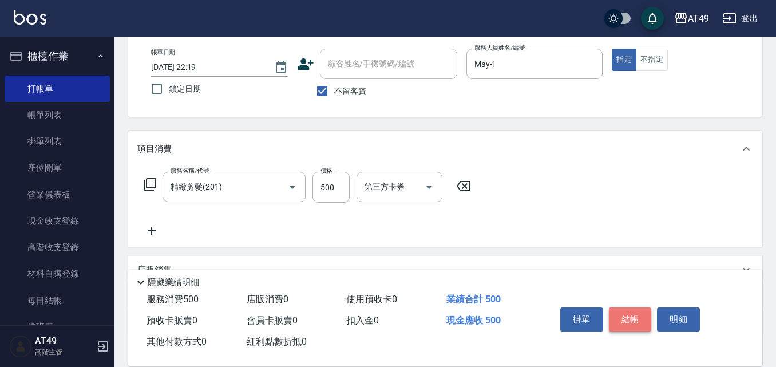
click at [623, 319] on button "結帳" at bounding box center [630, 319] width 43 height 24
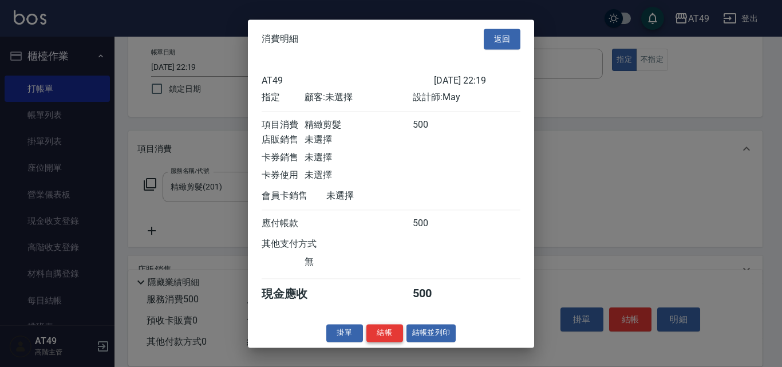
click at [387, 341] on button "結帳" at bounding box center [384, 333] width 37 height 18
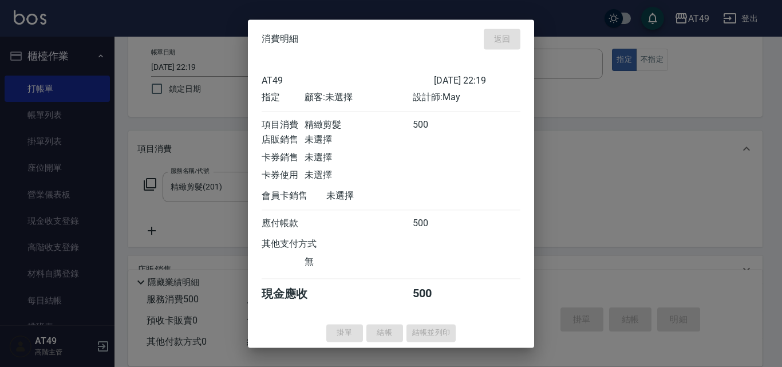
type input "2025/10/09 22:20"
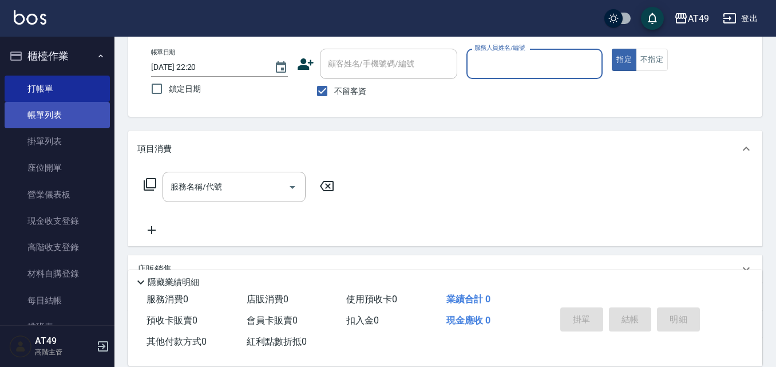
click at [82, 110] on link "帳單列表" at bounding box center [57, 115] width 105 height 26
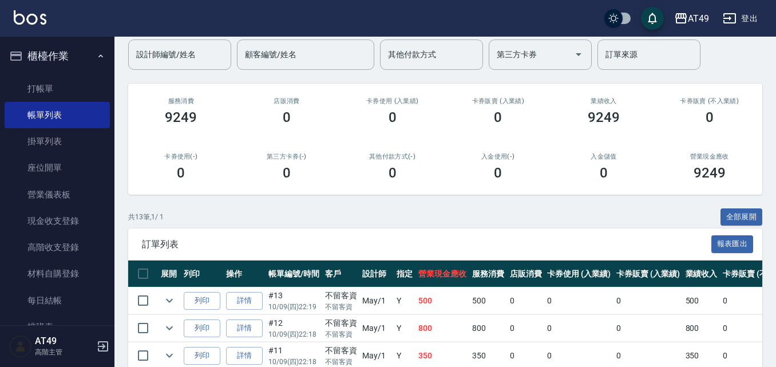
scroll to position [229, 0]
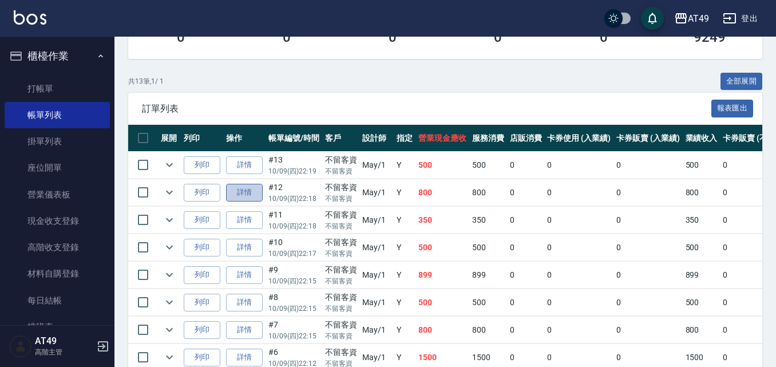
click at [256, 195] on link "詳情" at bounding box center [244, 193] width 37 height 18
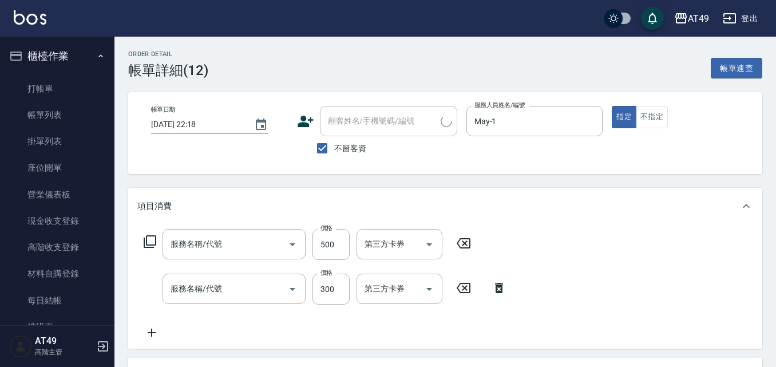
type input "2025/10/09 22:18"
checkbox input "true"
type input "May-1"
type input "精緻剪髮(201)"
type input "一般洗髮(101)"
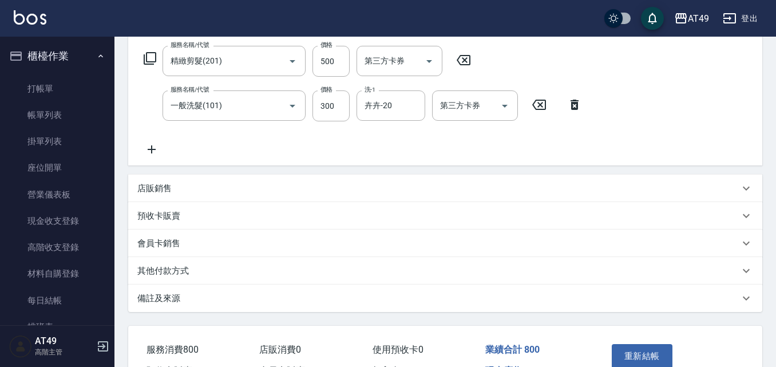
scroll to position [195, 0]
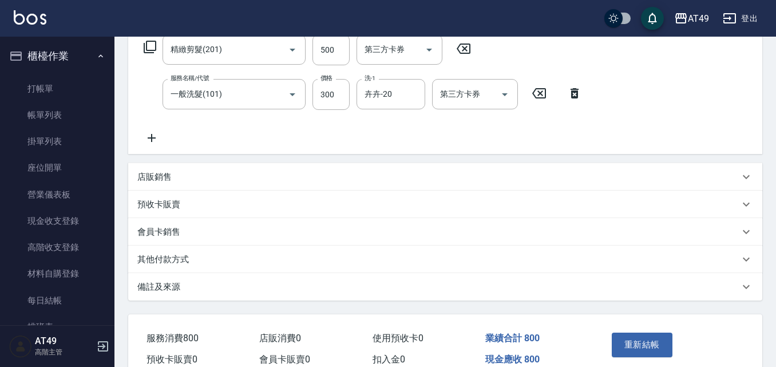
click at [157, 180] on p "店販銷售" at bounding box center [154, 177] width 34 height 12
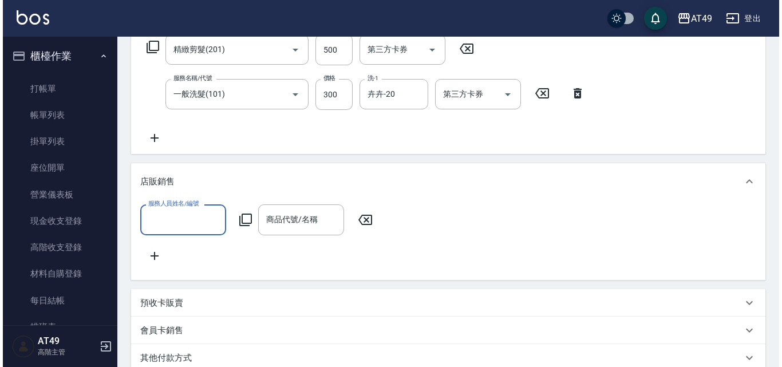
scroll to position [0, 0]
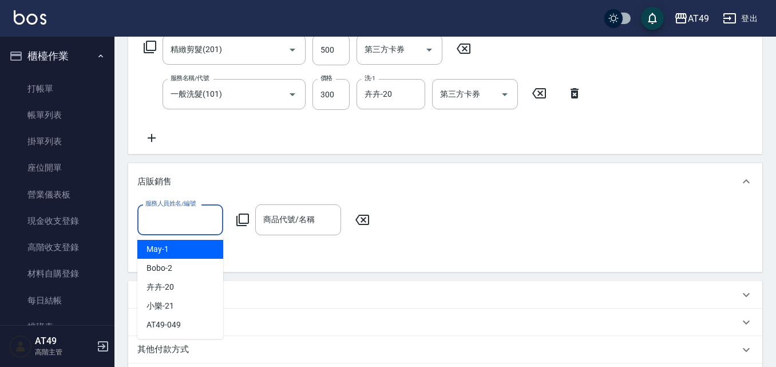
click at [161, 224] on input "服務人員姓名/編號" at bounding box center [181, 220] width 76 height 20
click at [183, 250] on div "May -1" at bounding box center [180, 249] width 86 height 19
type input "May-1"
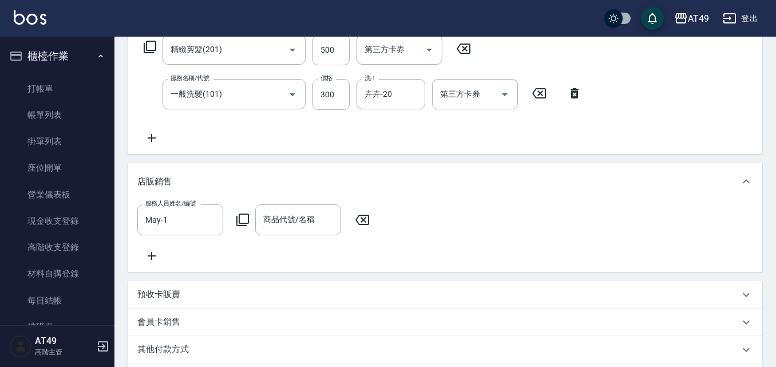
click at [246, 224] on icon at bounding box center [243, 220] width 14 height 14
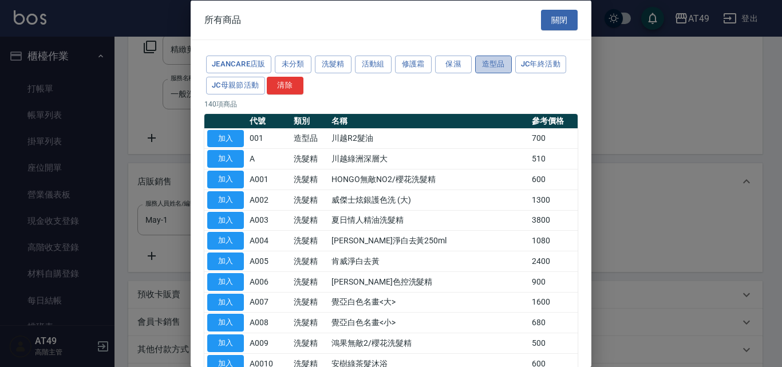
click at [491, 68] on button "造型品" at bounding box center [493, 65] width 37 height 18
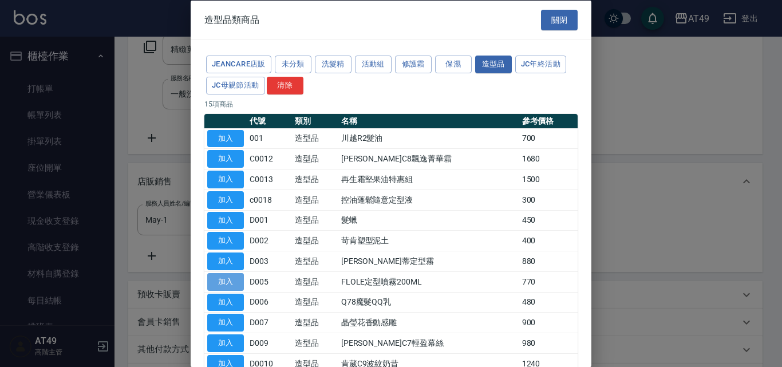
click at [238, 285] on button "加入" at bounding box center [225, 281] width 37 height 18
type input "FLOLE定型噴霧200ML"
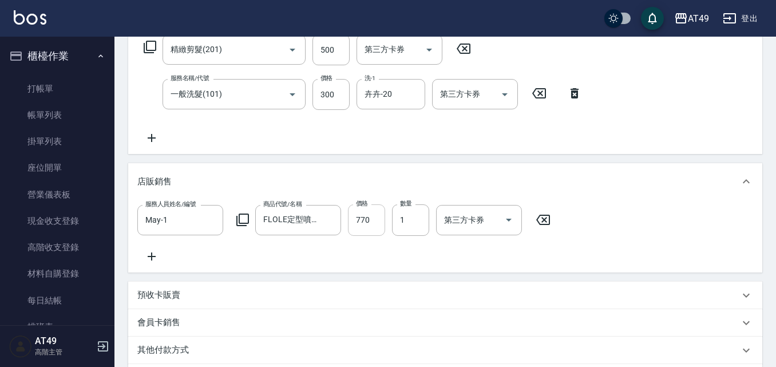
click at [358, 222] on input "770" at bounding box center [366, 219] width 37 height 31
type input "700"
click at [152, 259] on icon at bounding box center [152, 256] width 8 height 8
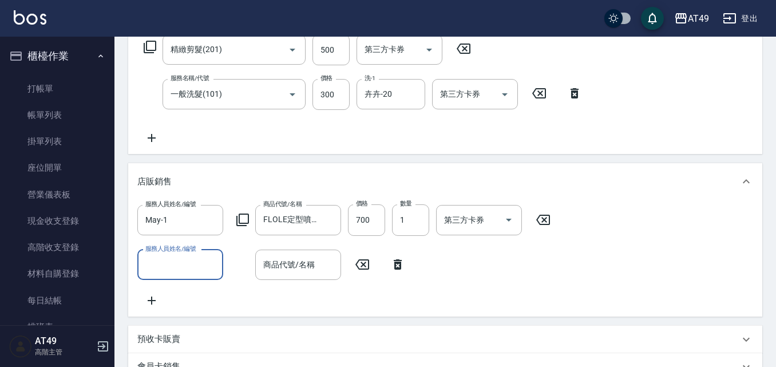
click at [167, 271] on input "服務人員姓名/編號" at bounding box center [181, 265] width 76 height 20
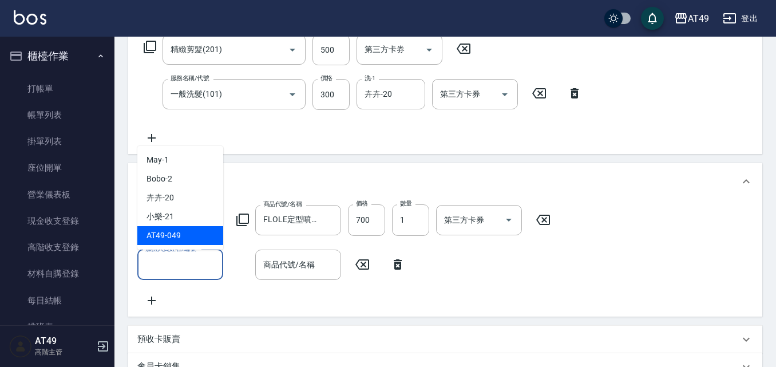
click at [544, 221] on icon at bounding box center [543, 220] width 29 height 14
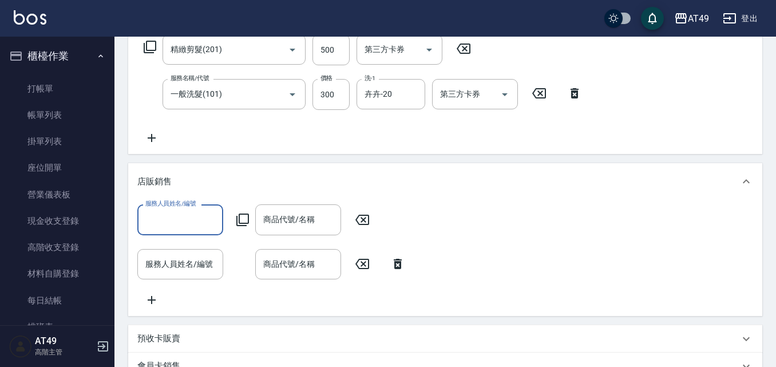
click at [205, 222] on input "服務人員姓名/編號" at bounding box center [181, 220] width 76 height 20
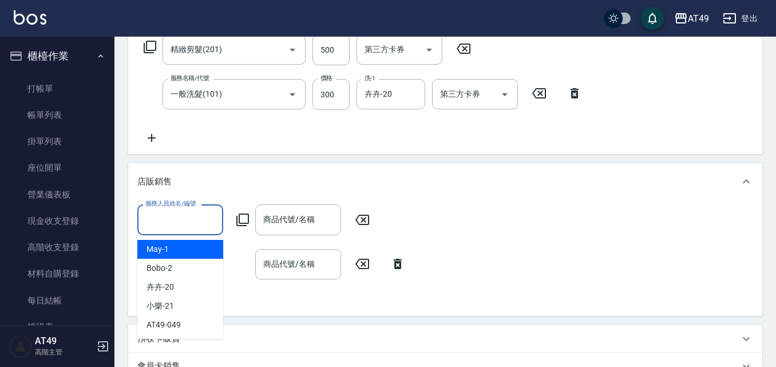
click at [192, 250] on div "May -1" at bounding box center [180, 249] width 86 height 19
type input "May-1"
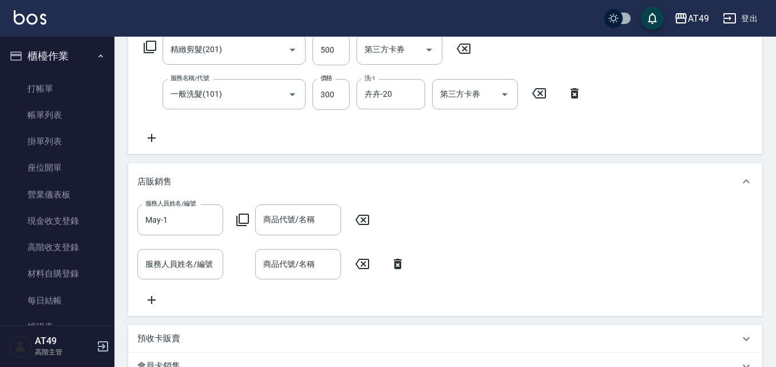
click at [241, 221] on icon at bounding box center [243, 220] width 14 height 14
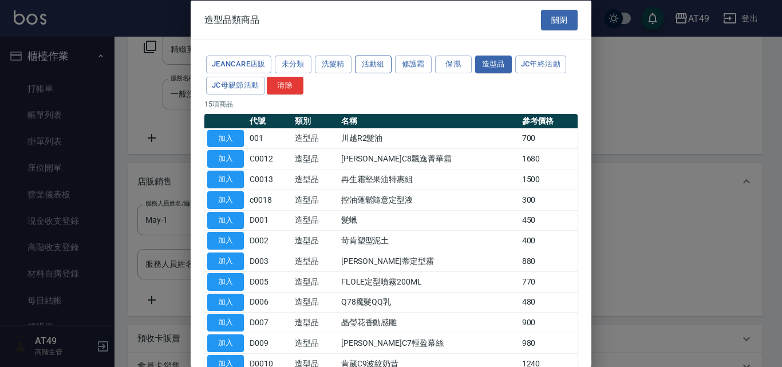
click at [370, 66] on button "活動組" at bounding box center [373, 65] width 37 height 18
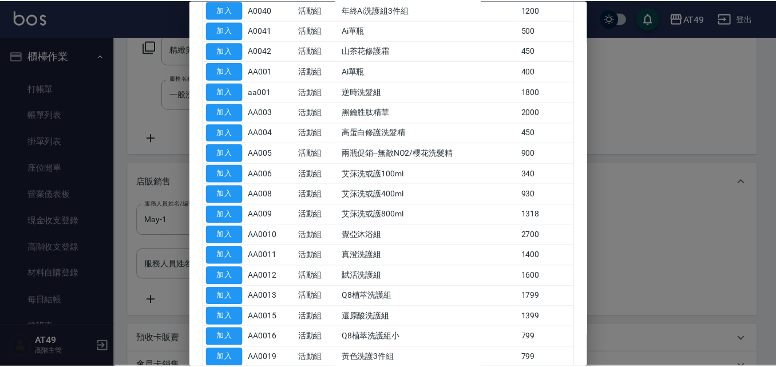
scroll to position [286, 0]
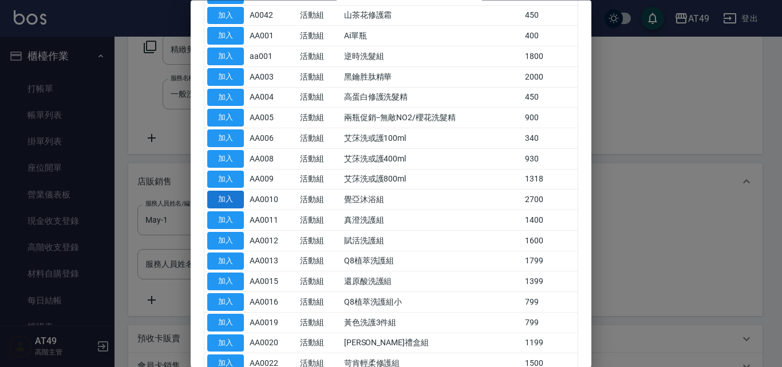
click at [232, 200] on button "加入" at bounding box center [225, 200] width 37 height 18
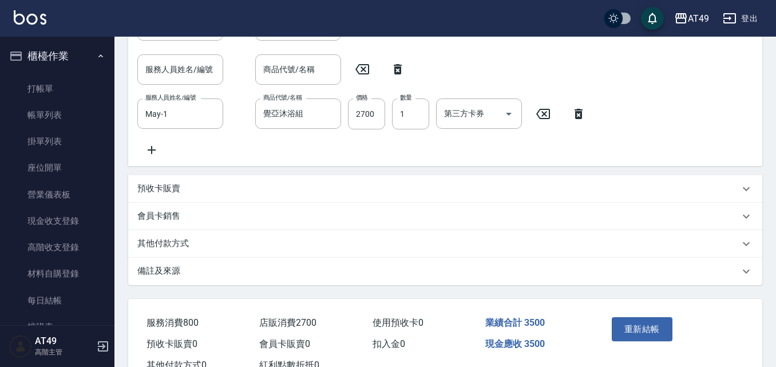
scroll to position [424, 0]
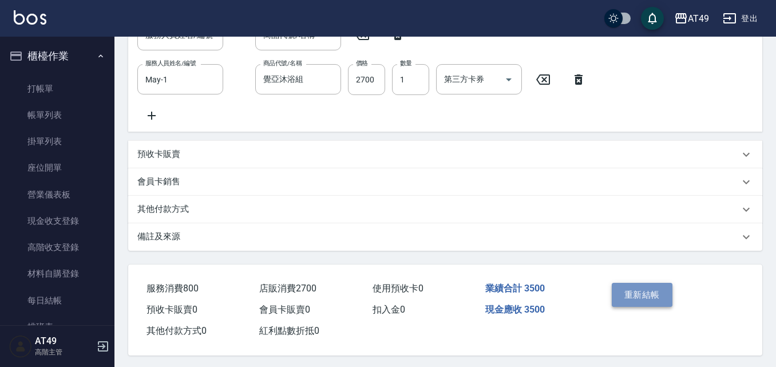
click at [651, 307] on button "重新結帳" at bounding box center [642, 295] width 61 height 24
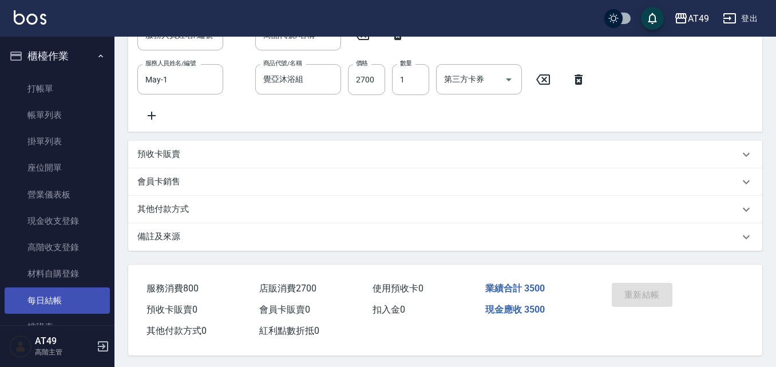
click at [61, 306] on link "每日結帳" at bounding box center [57, 300] width 105 height 26
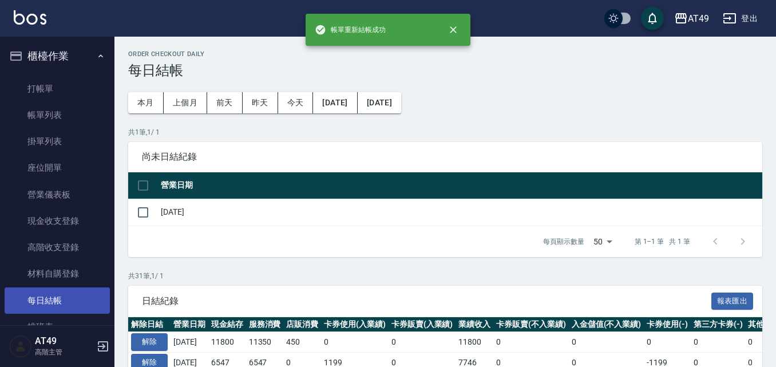
click at [64, 303] on link "每日結帳" at bounding box center [57, 300] width 105 height 26
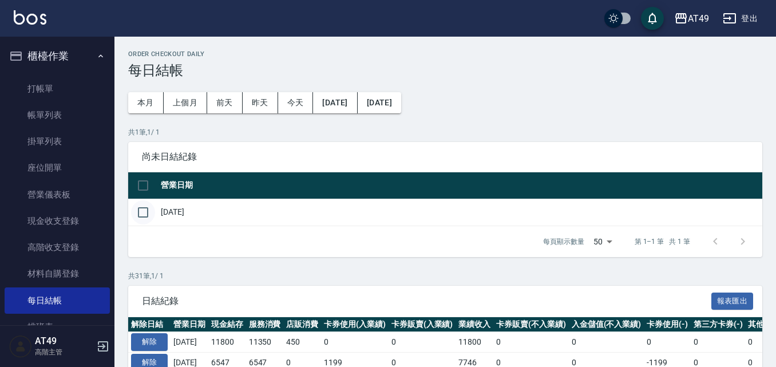
click at [147, 213] on input "checkbox" at bounding box center [143, 212] width 24 height 24
checkbox input "true"
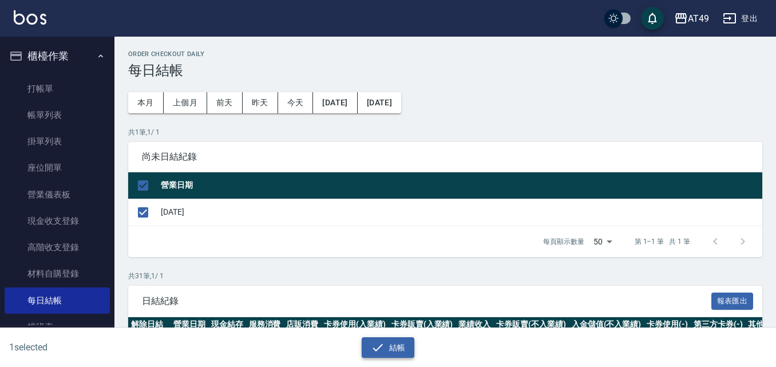
click at [399, 351] on button "結帳" at bounding box center [388, 347] width 53 height 21
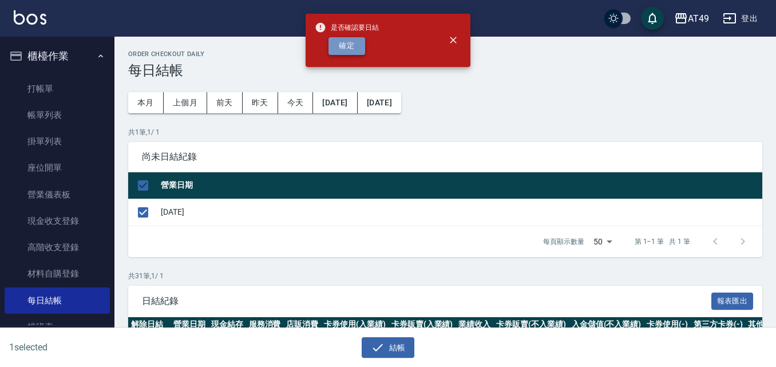
click at [333, 41] on button "確定" at bounding box center [347, 46] width 37 height 18
checkbox input "false"
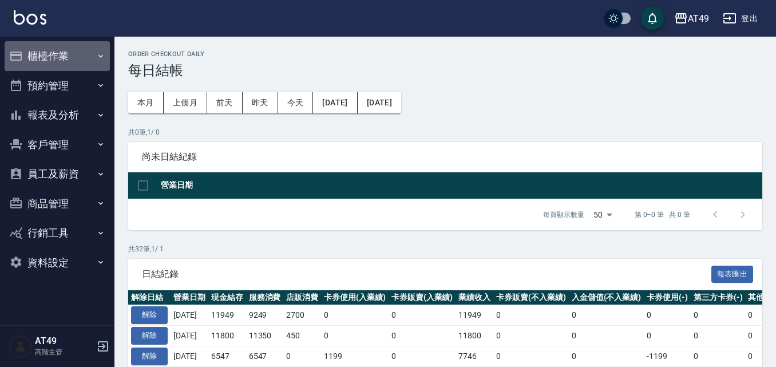
click at [57, 58] on button "櫃檯作業" at bounding box center [57, 56] width 105 height 30
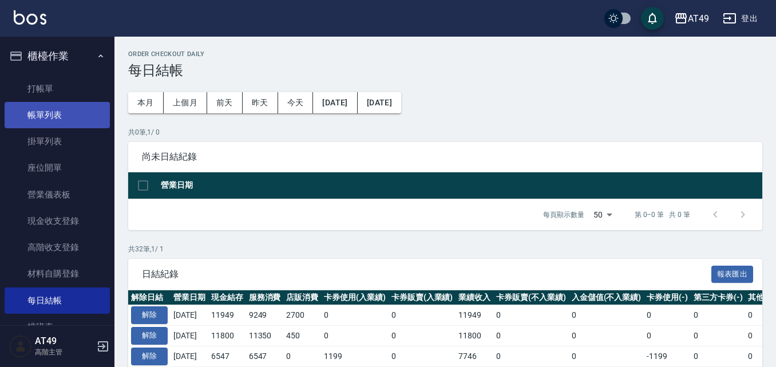
click at [78, 116] on link "帳單列表" at bounding box center [57, 115] width 105 height 26
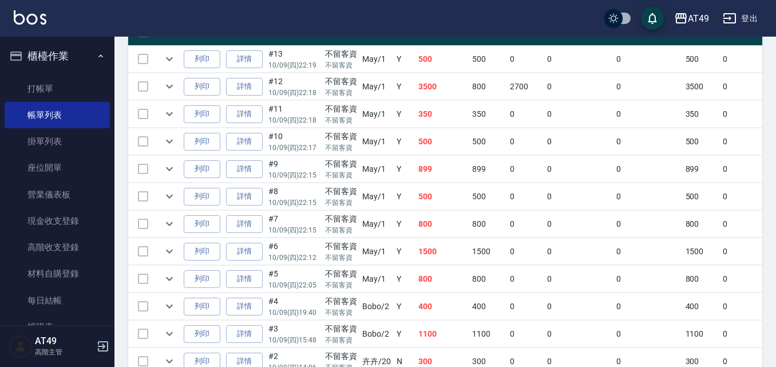
scroll to position [310, 0]
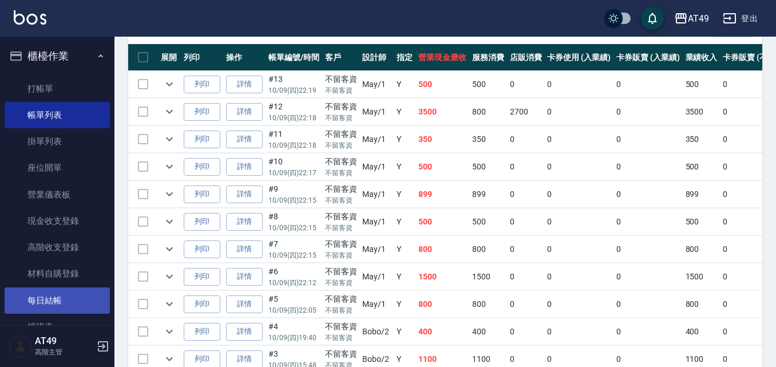
click at [68, 299] on link "每日結帳" at bounding box center [57, 300] width 105 height 26
